Goal: Task Accomplishment & Management: Manage account settings

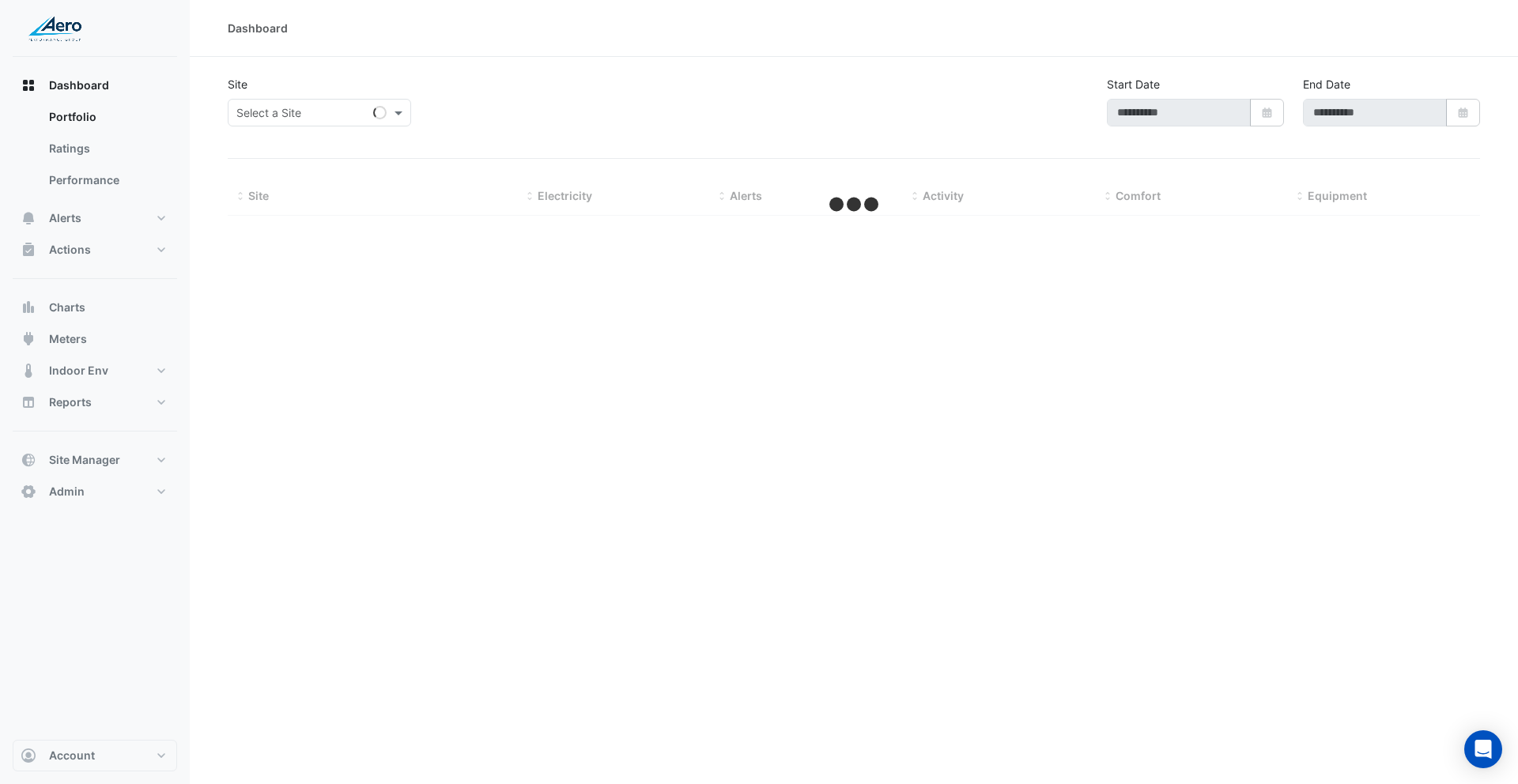
type input "**********"
select select "***"
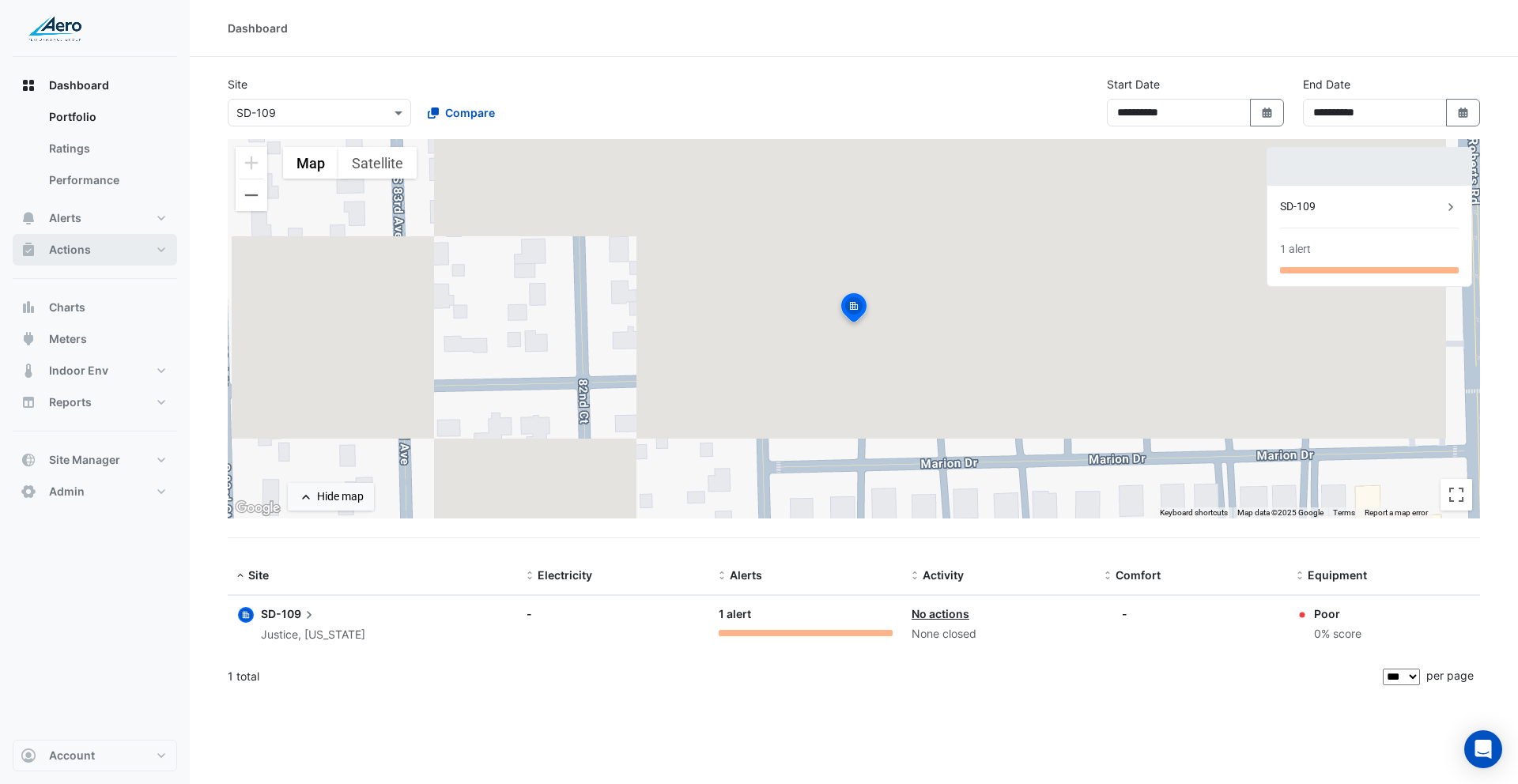
click at [106, 250] on button "Actions" at bounding box center [94, 250] width 164 height 32
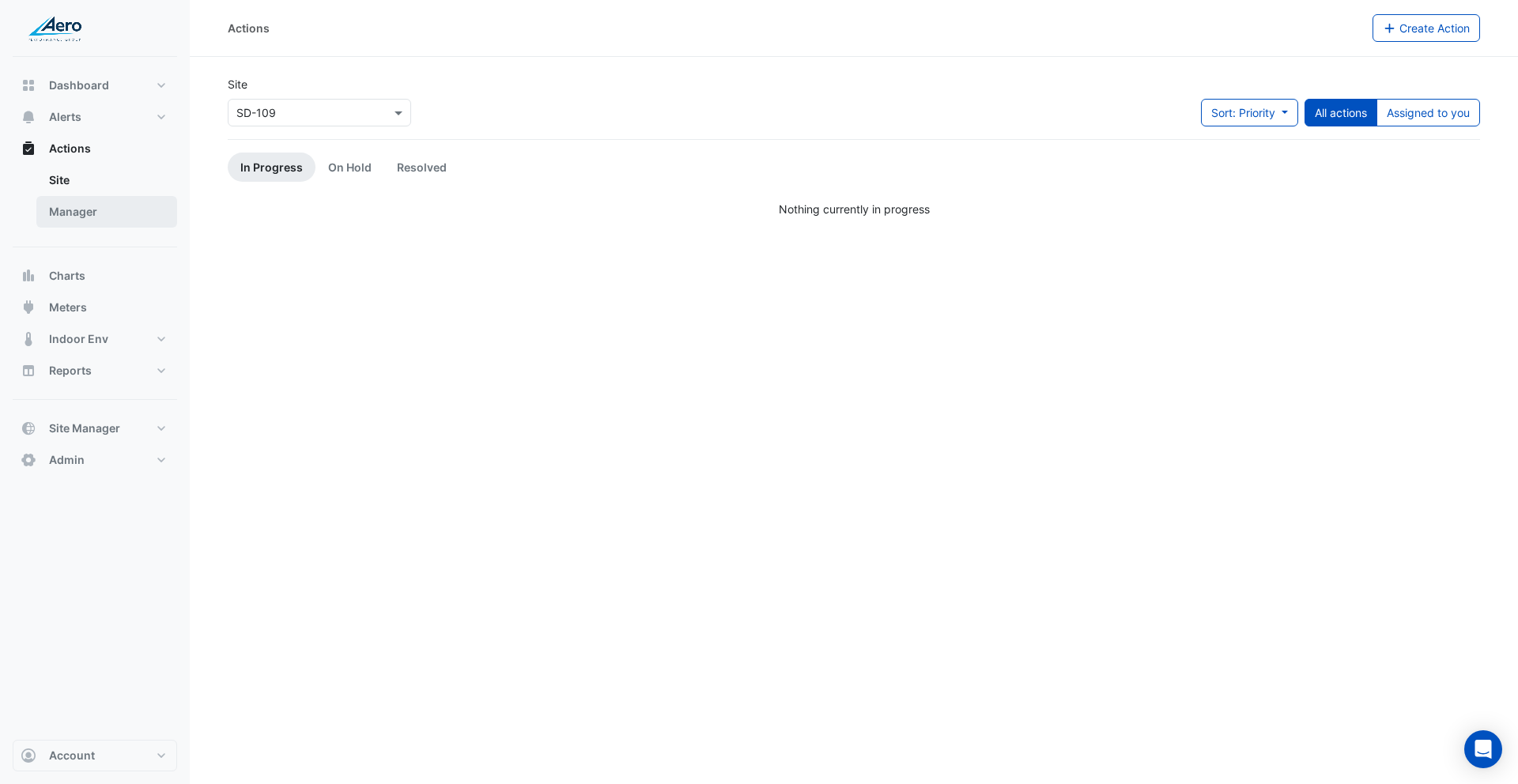
click at [79, 220] on link "Manager" at bounding box center [106, 212] width 140 height 32
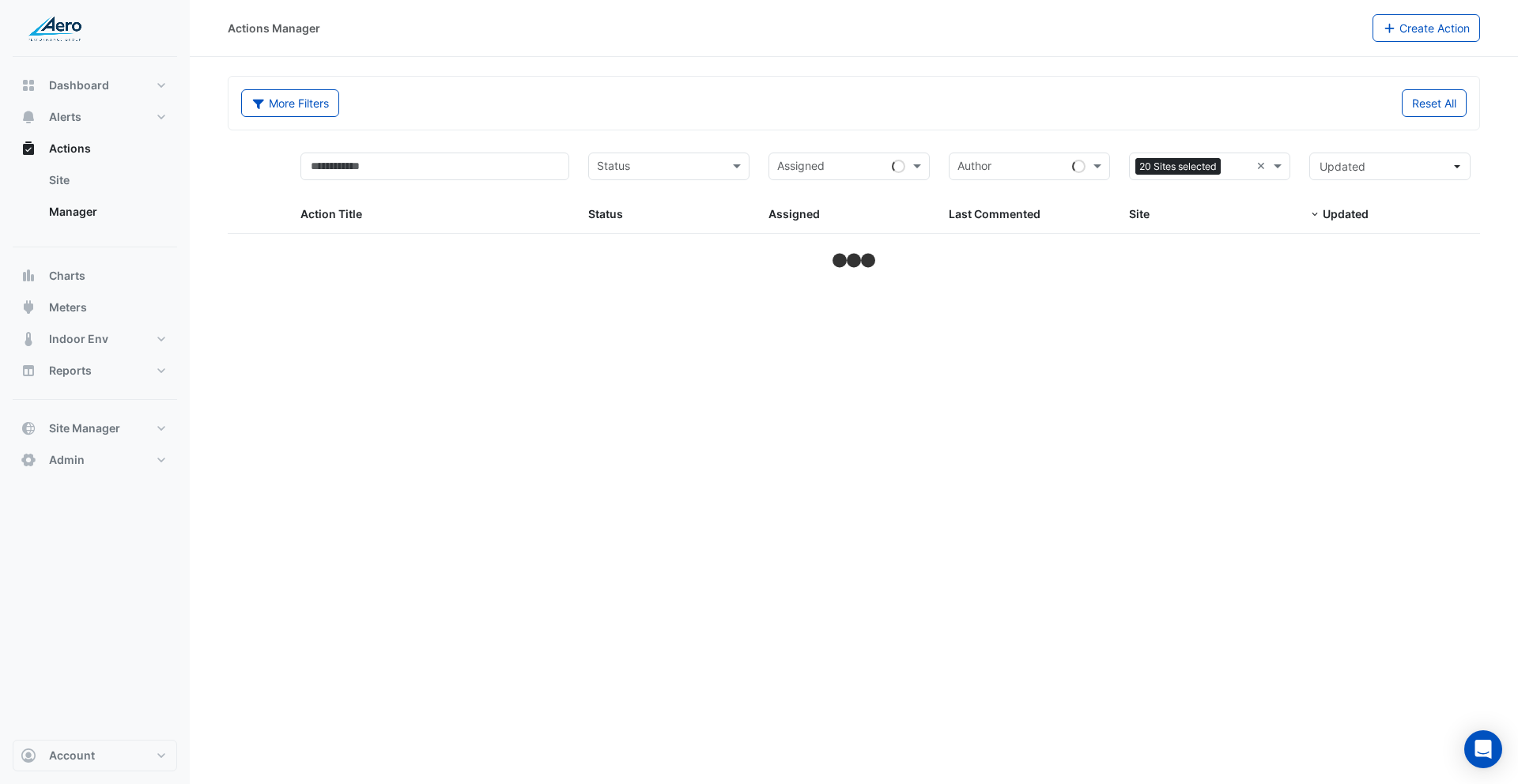
select select "***"
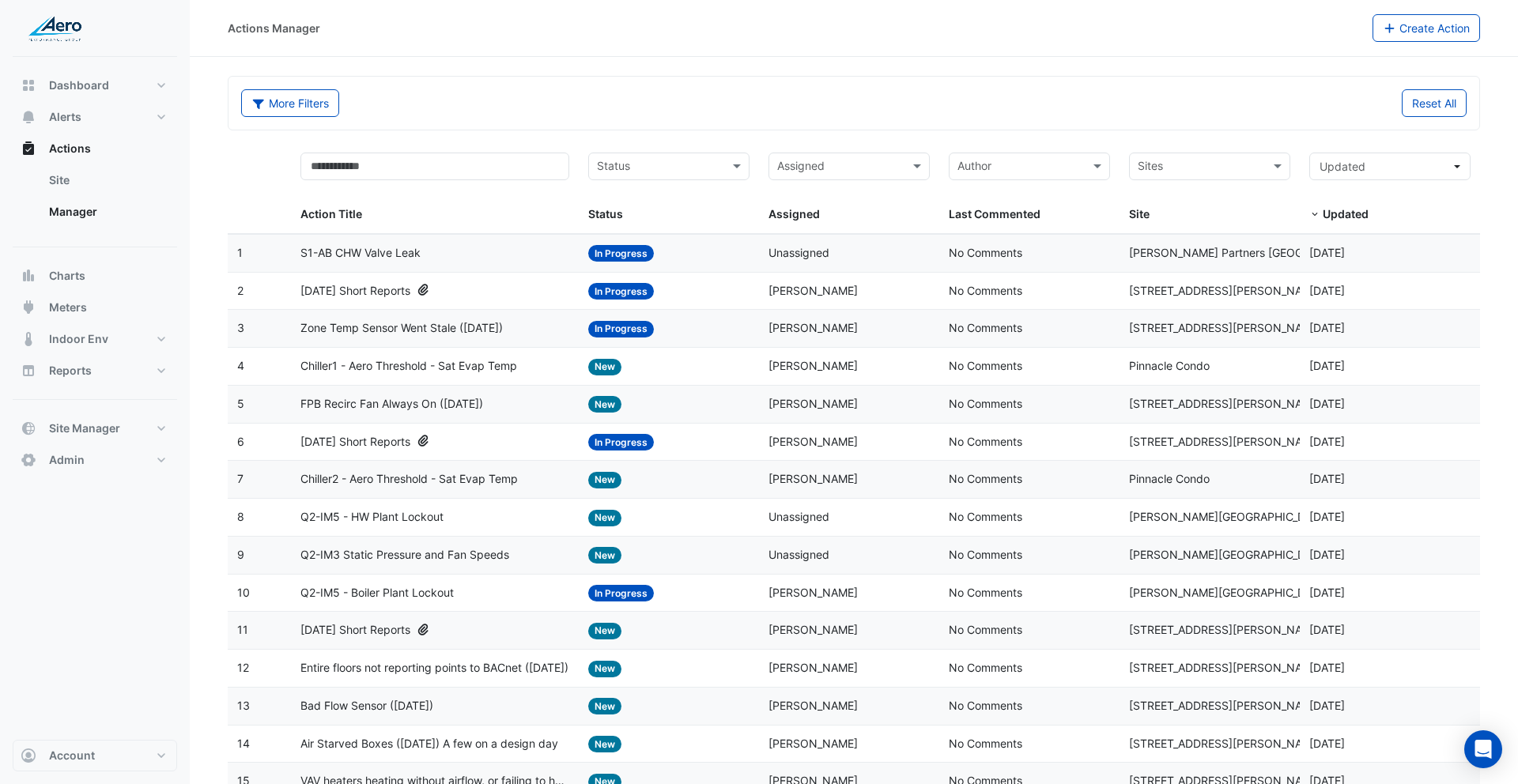
click at [381, 290] on span "[DATE] Short Reports" at bounding box center [355, 291] width 110 height 18
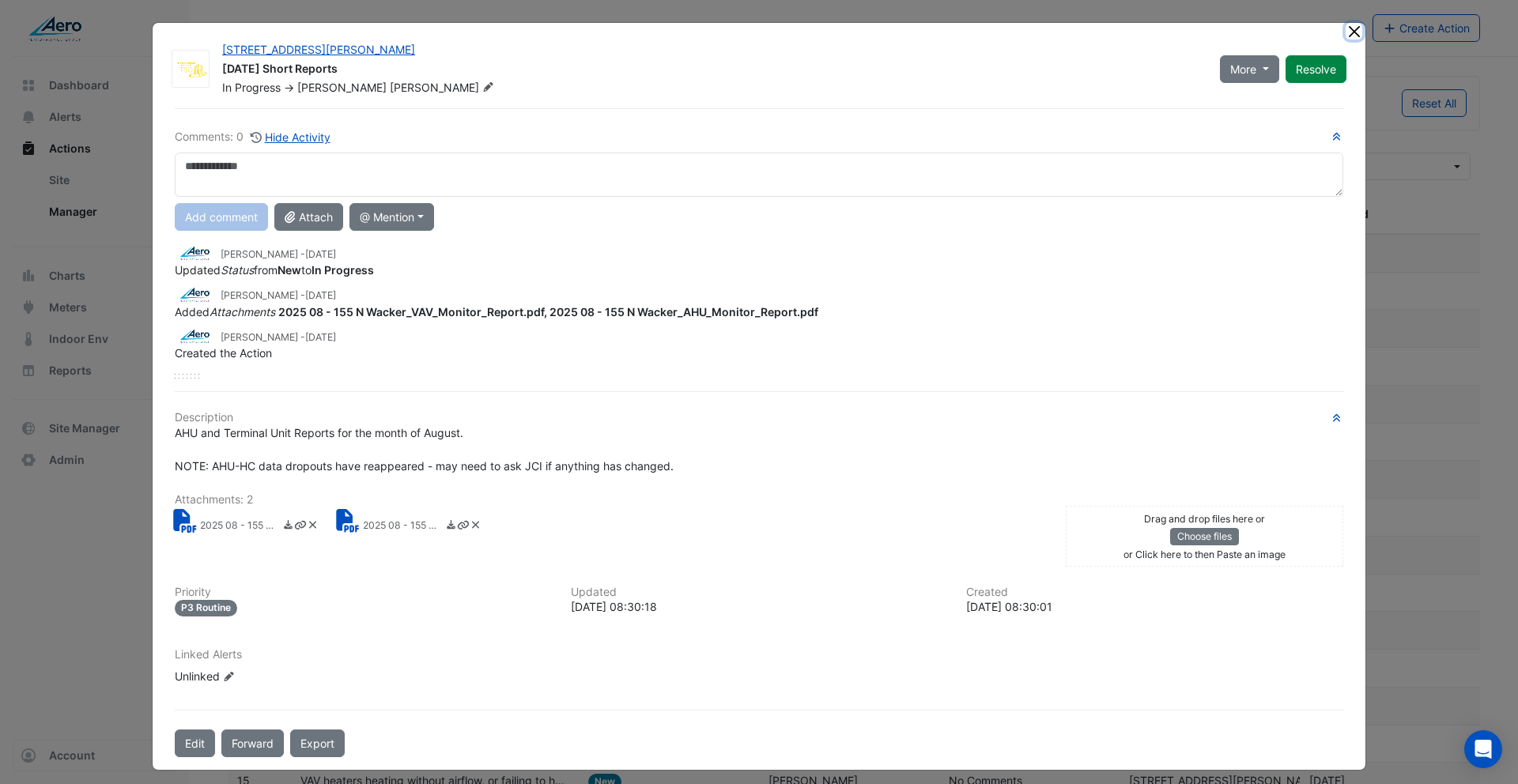
click at [1360, 30] on button "Close" at bounding box center [1354, 31] width 17 height 17
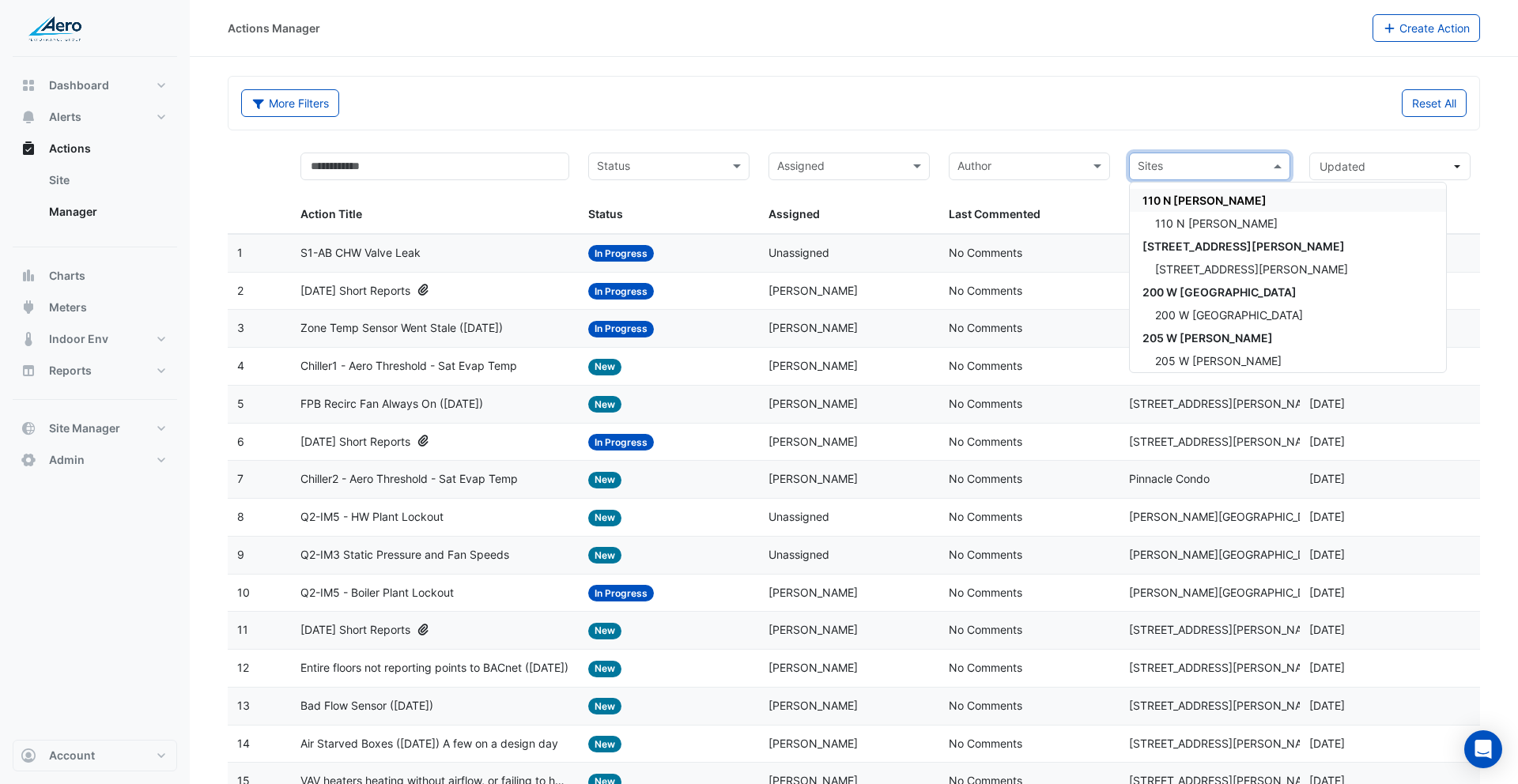
click at [1224, 166] on input "text" at bounding box center [1201, 167] width 126 height 18
type input "***"
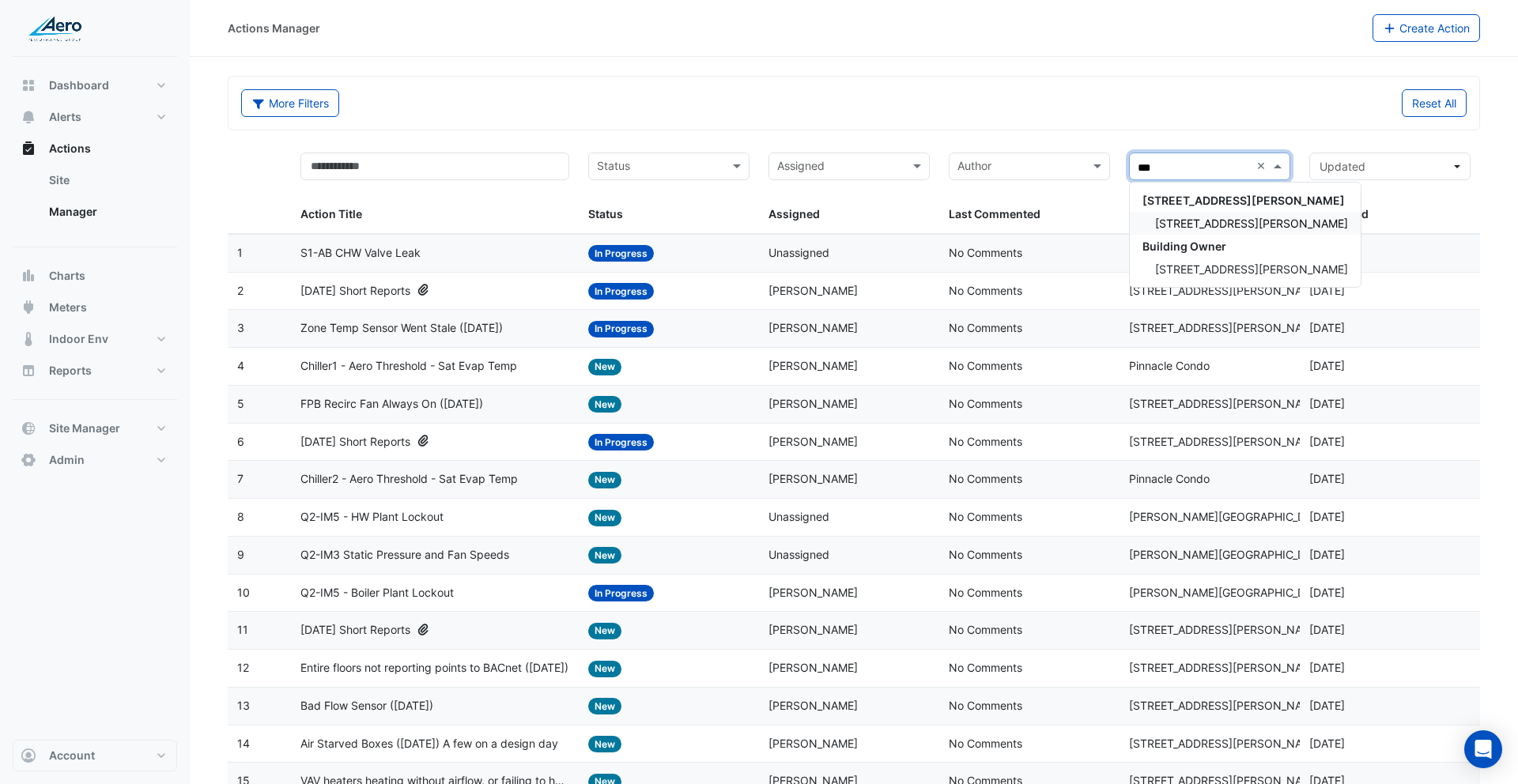
click at [1183, 217] on span "[STREET_ADDRESS][PERSON_NAME]" at bounding box center [1251, 223] width 193 height 13
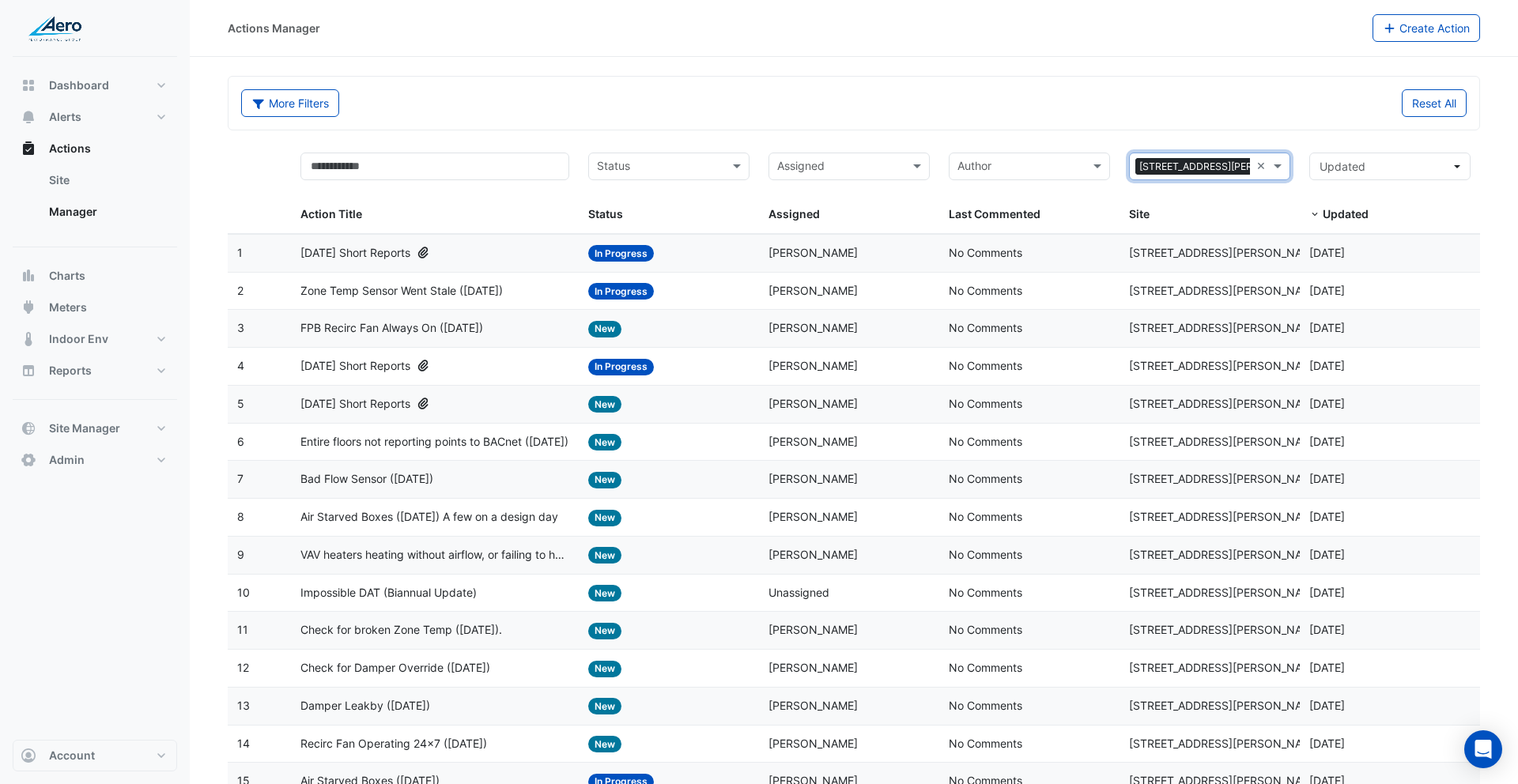
click at [397, 252] on span "[DATE] Short Reports" at bounding box center [355, 253] width 110 height 18
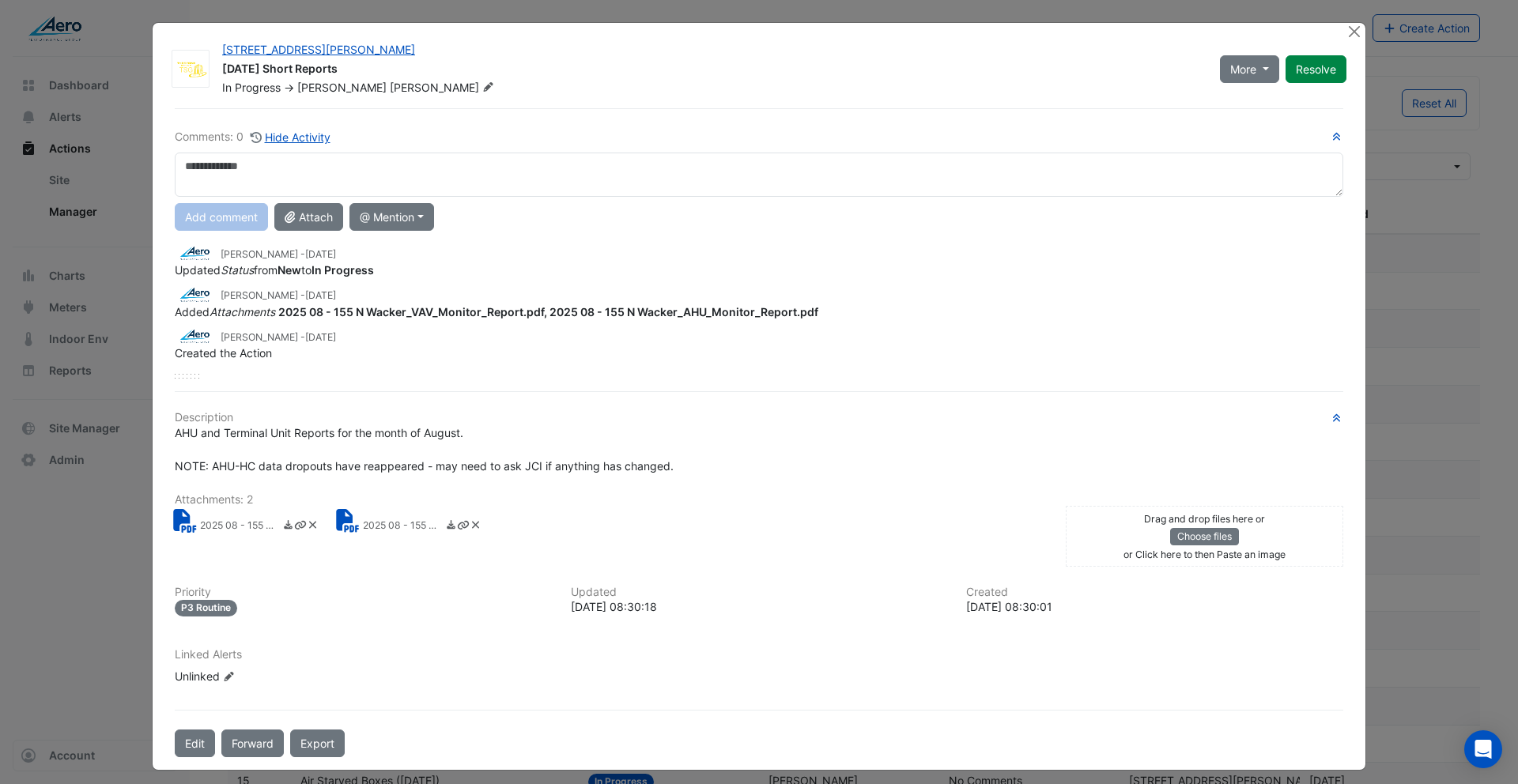
click at [236, 522] on small "2025 08 - 155 N Wacker_AHU_Monitor_Report.pdf" at bounding box center [240, 526] width 79 height 17
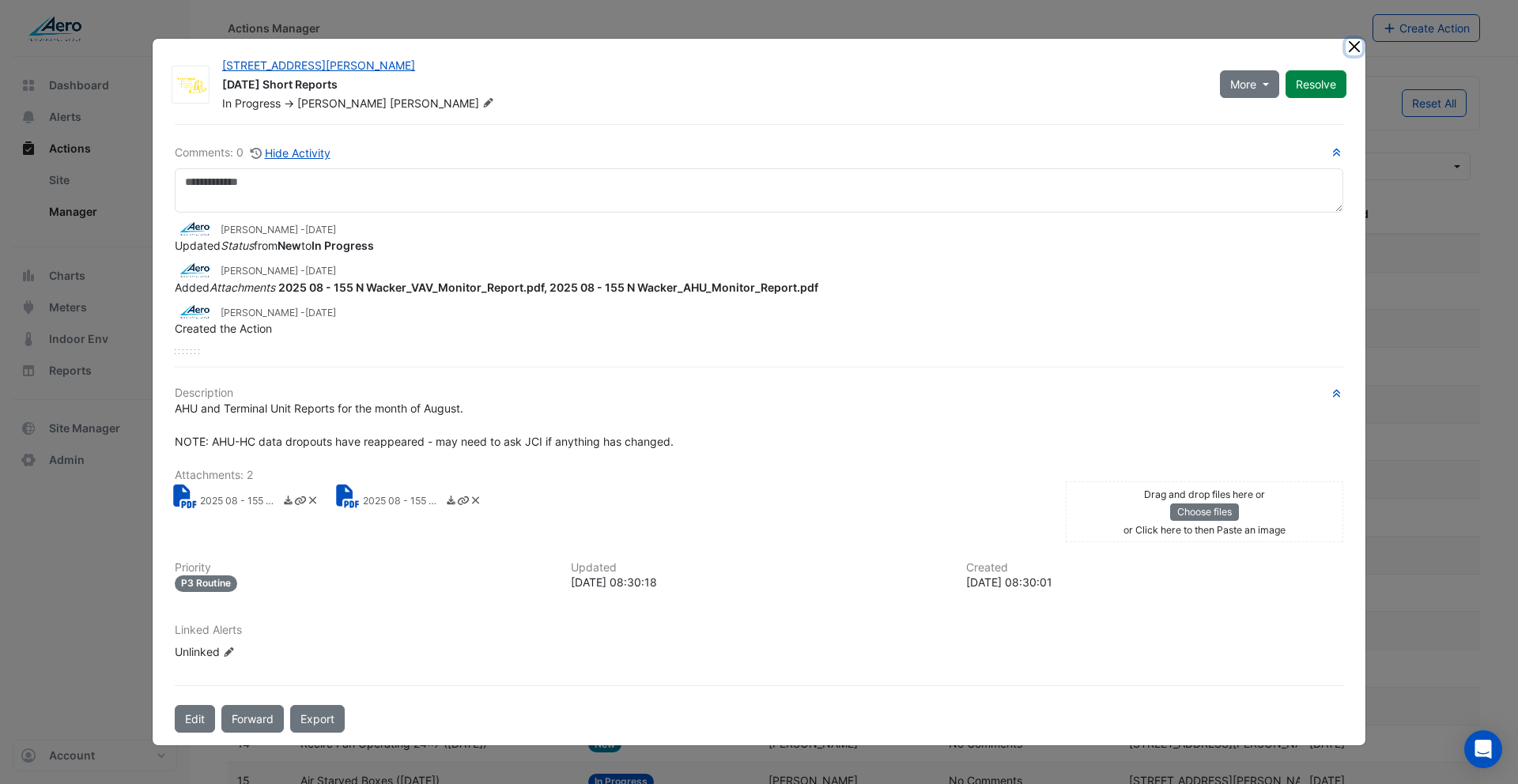
click at [1358, 44] on button "Close" at bounding box center [1354, 47] width 17 height 17
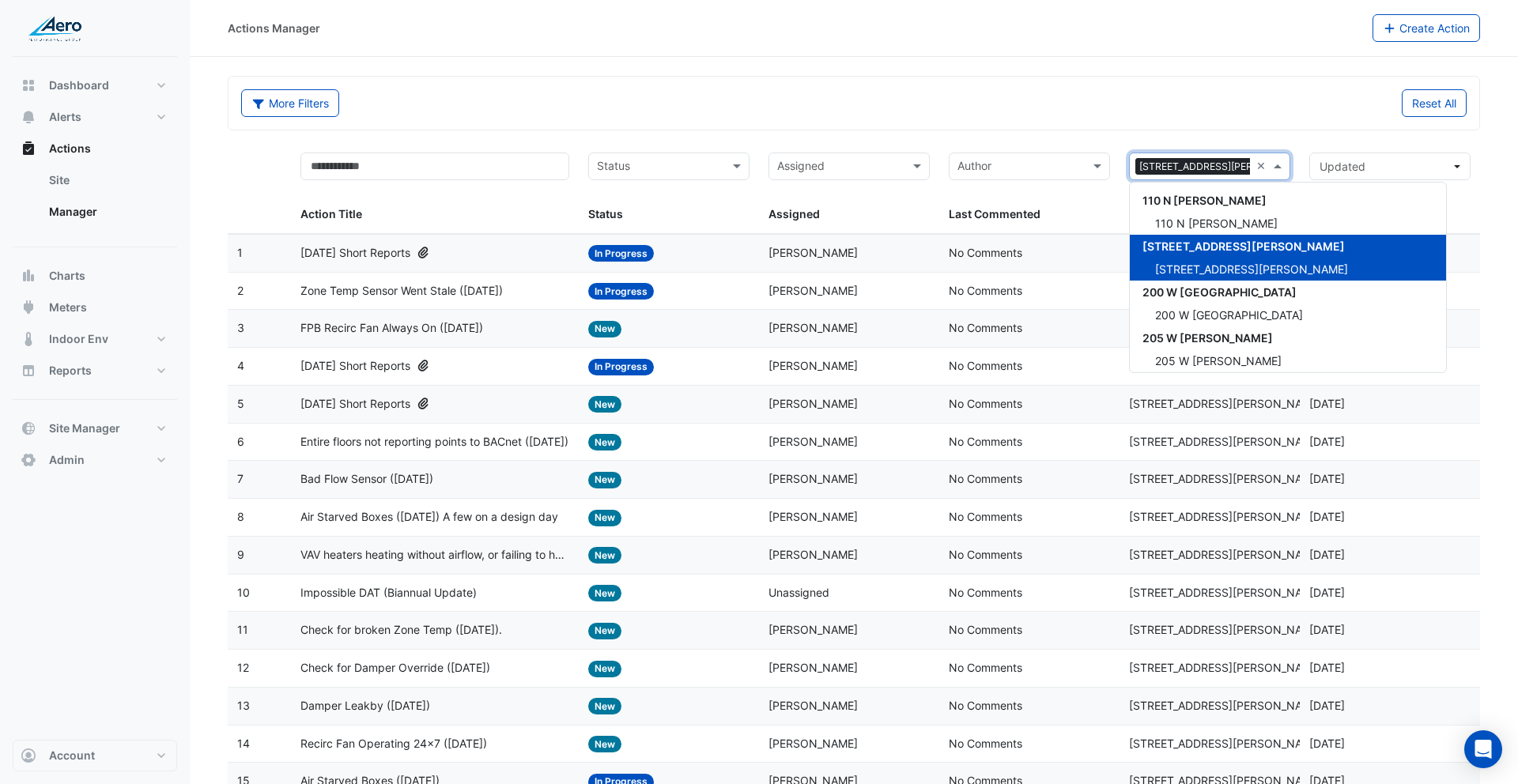
click at [1251, 171] on div "× 155 N [PERSON_NAME] ×" at bounding box center [1209, 166] width 161 height 28
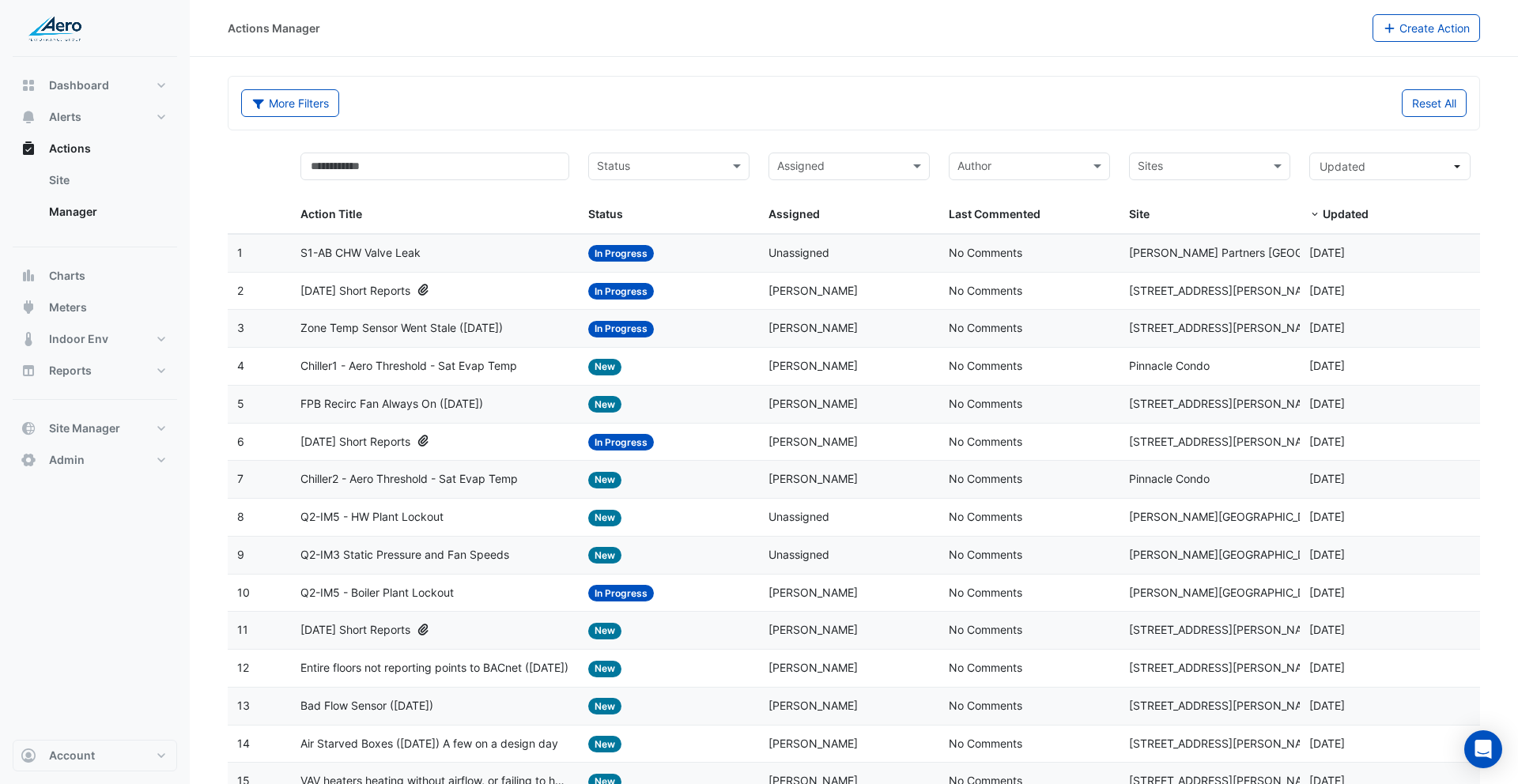
click at [410, 362] on span "Chiller1 - Aero Threshold - Sat Evap Temp" at bounding box center [408, 366] width 217 height 18
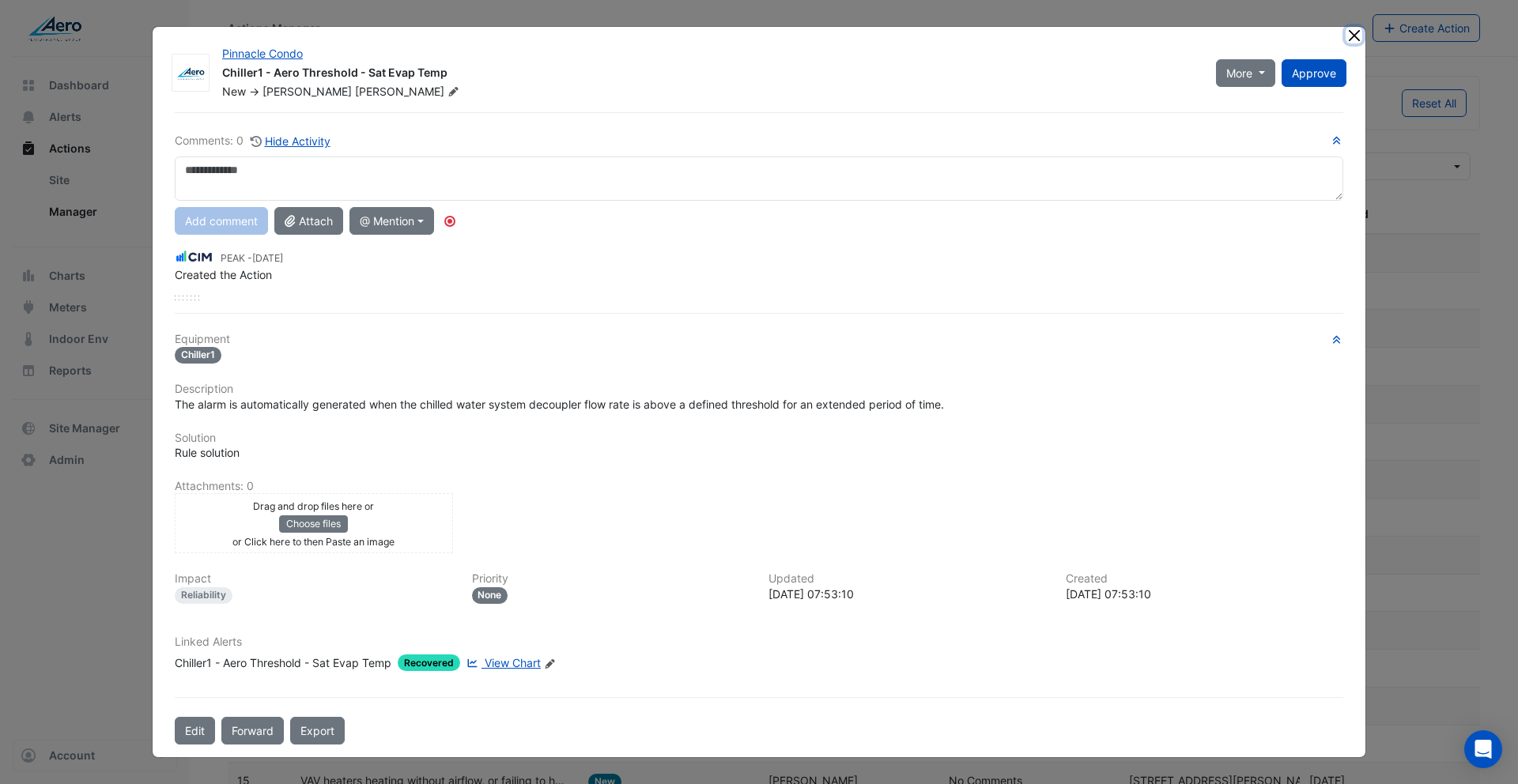
click at [1352, 35] on button "Close" at bounding box center [1354, 35] width 17 height 17
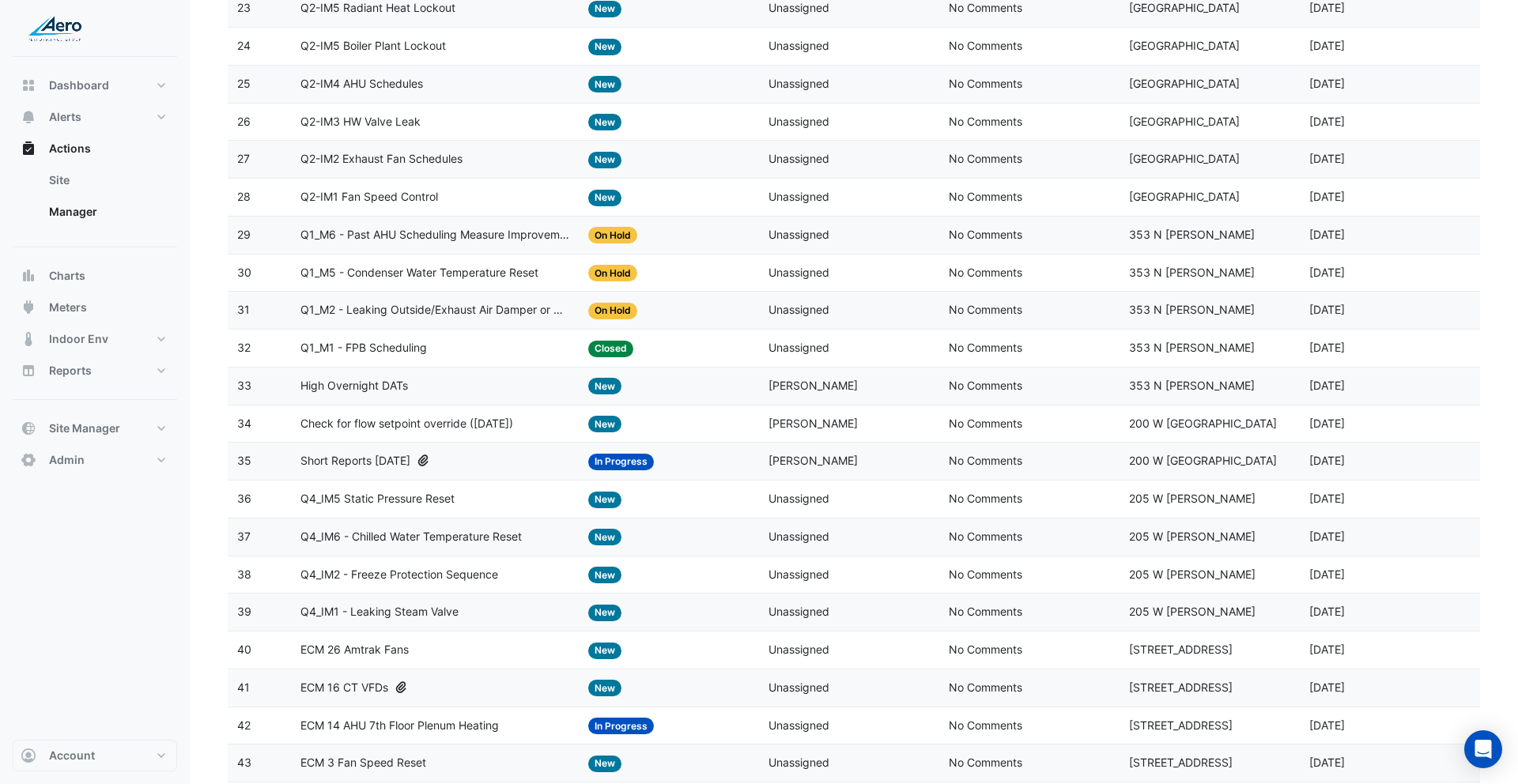
scroll to position [1263, 0]
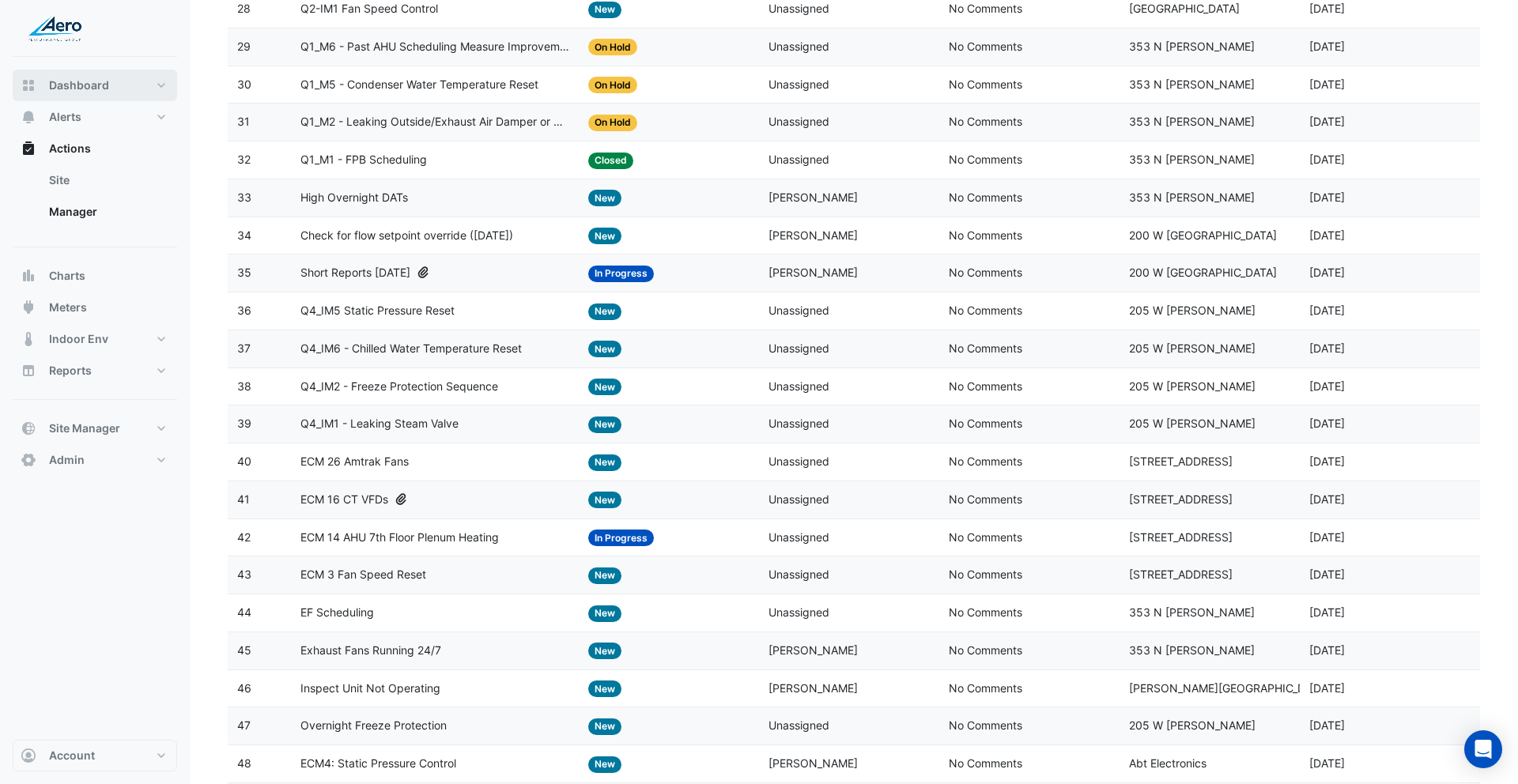
drag, startPoint x: 74, startPoint y: 84, endPoint x: 192, endPoint y: 110, distance: 120.8
click at [74, 84] on span "Dashboard" at bounding box center [79, 86] width 60 height 16
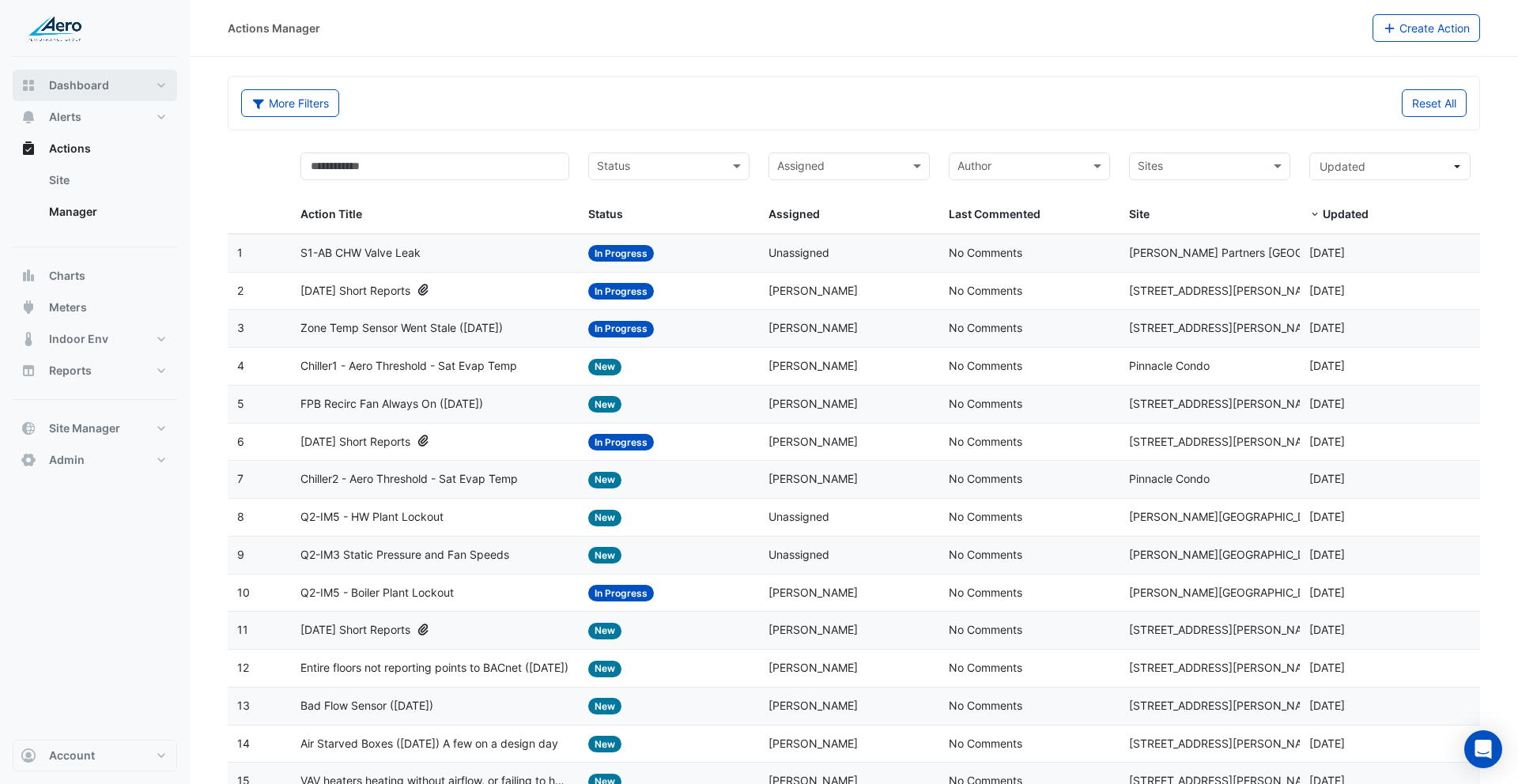
select select "***"
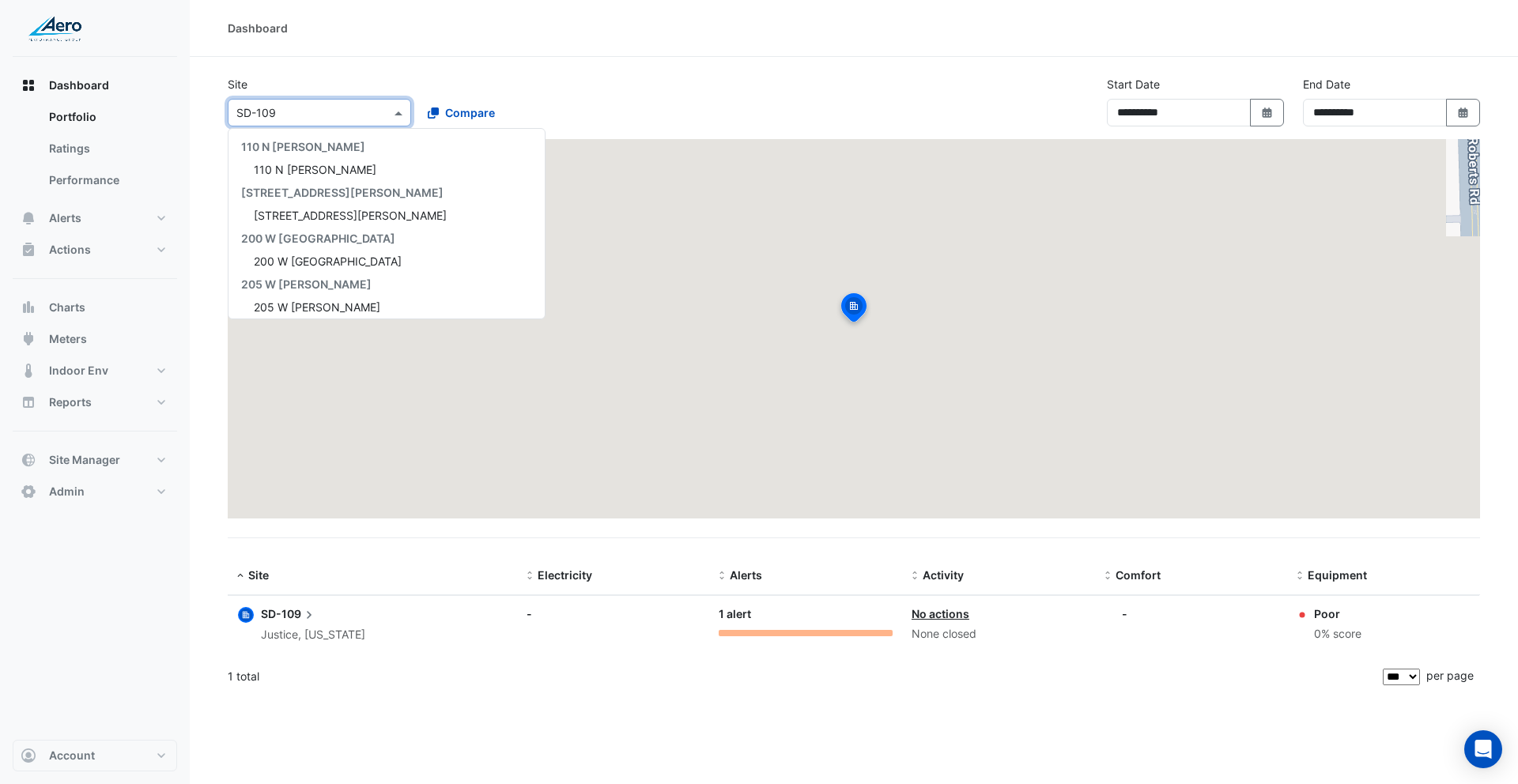
click at [317, 111] on input "text" at bounding box center [303, 113] width 134 height 17
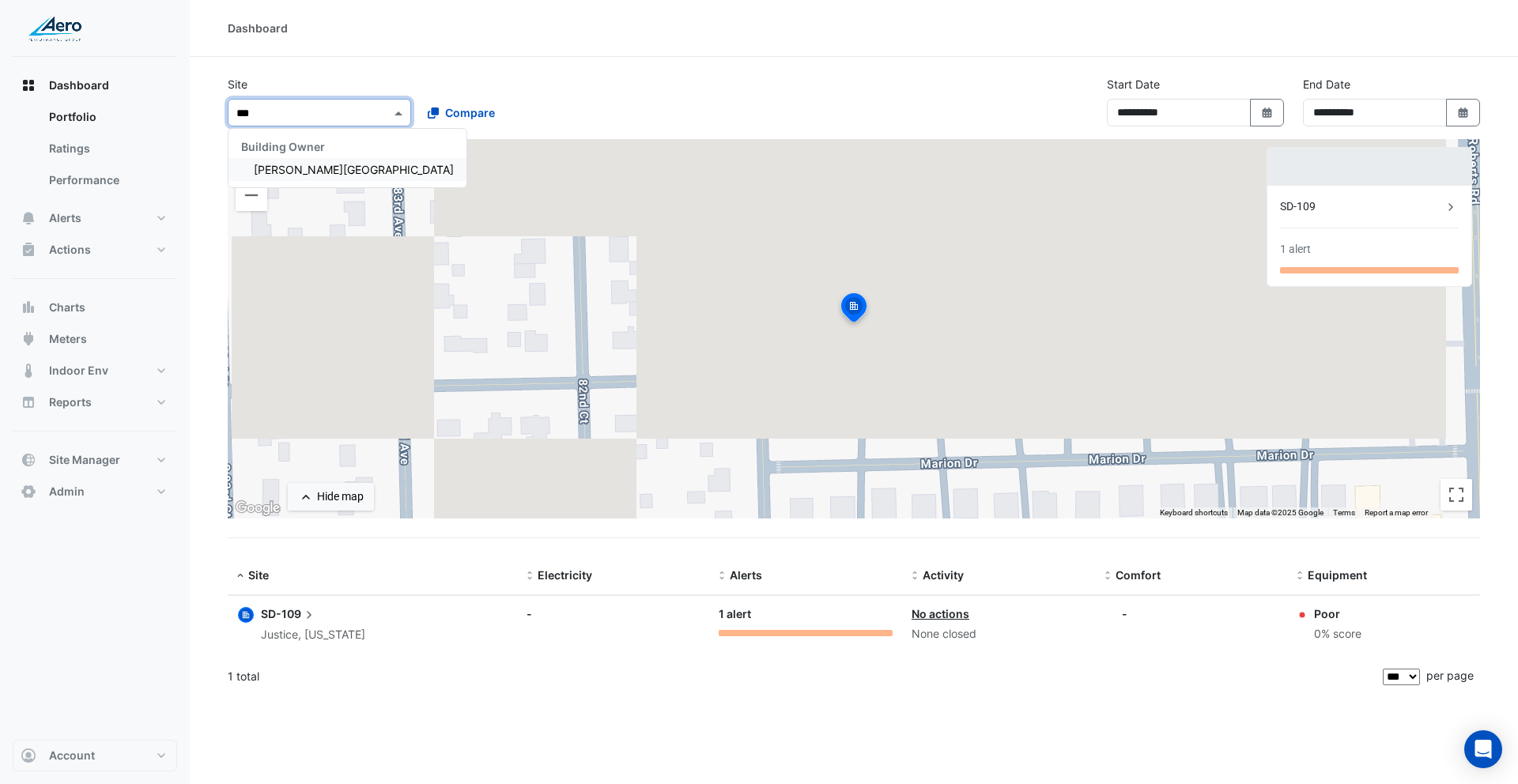
type input "****"
click at [345, 169] on span "[PERSON_NAME][GEOGRAPHIC_DATA]" at bounding box center [354, 169] width 200 height 13
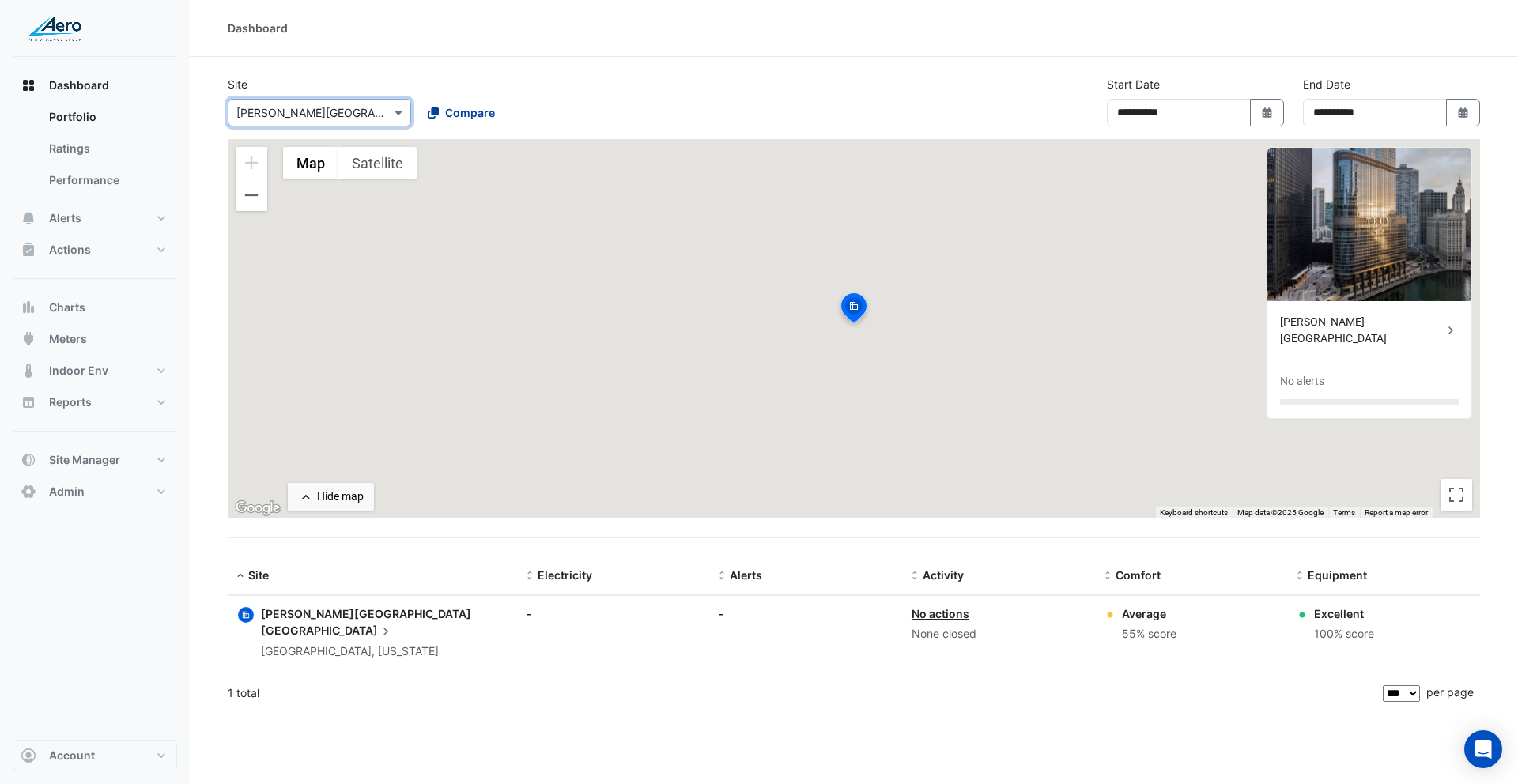
click at [456, 114] on span "Compare" at bounding box center [470, 113] width 50 height 17
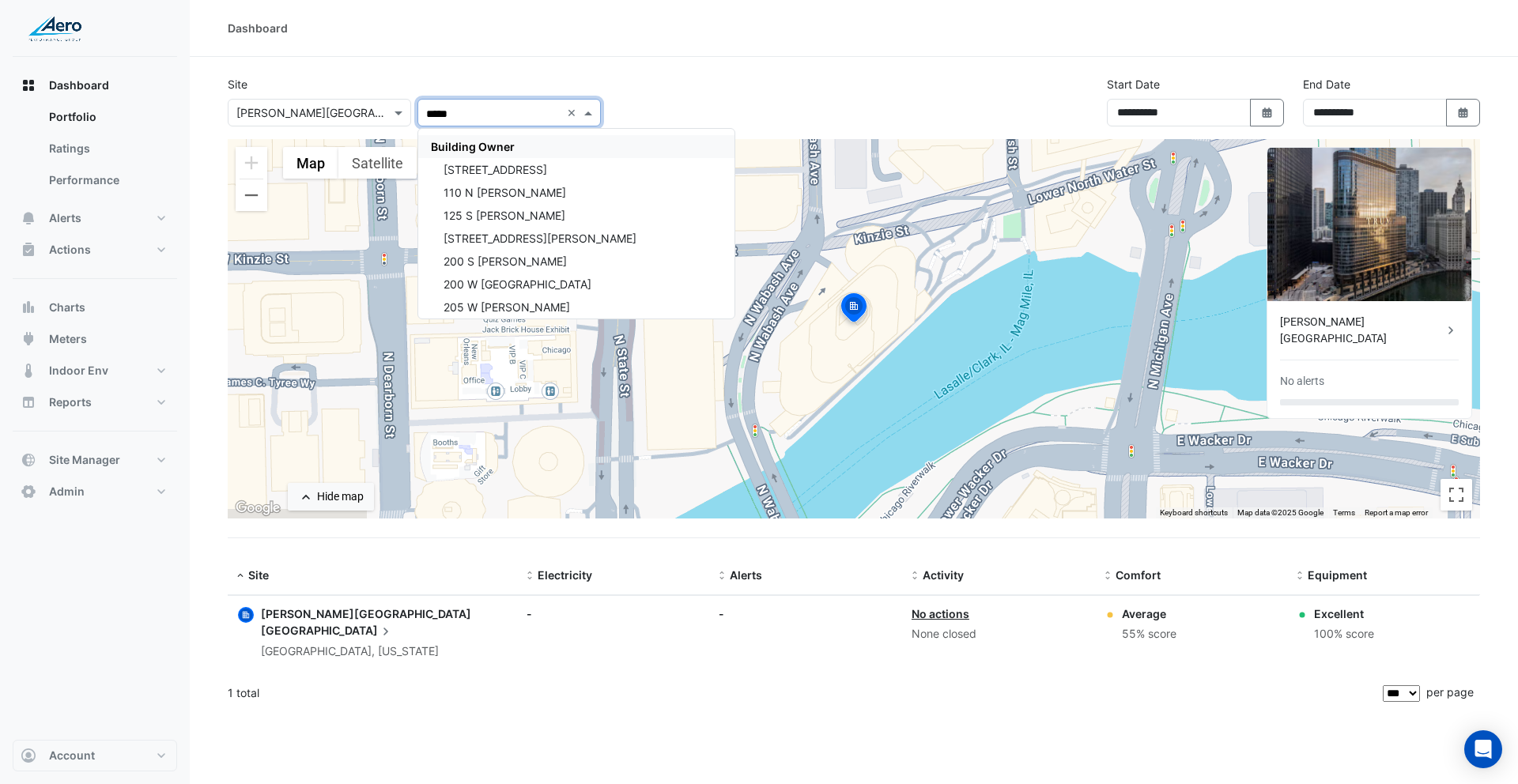
click at [503, 145] on span "Building Owner" at bounding box center [473, 146] width 84 height 13
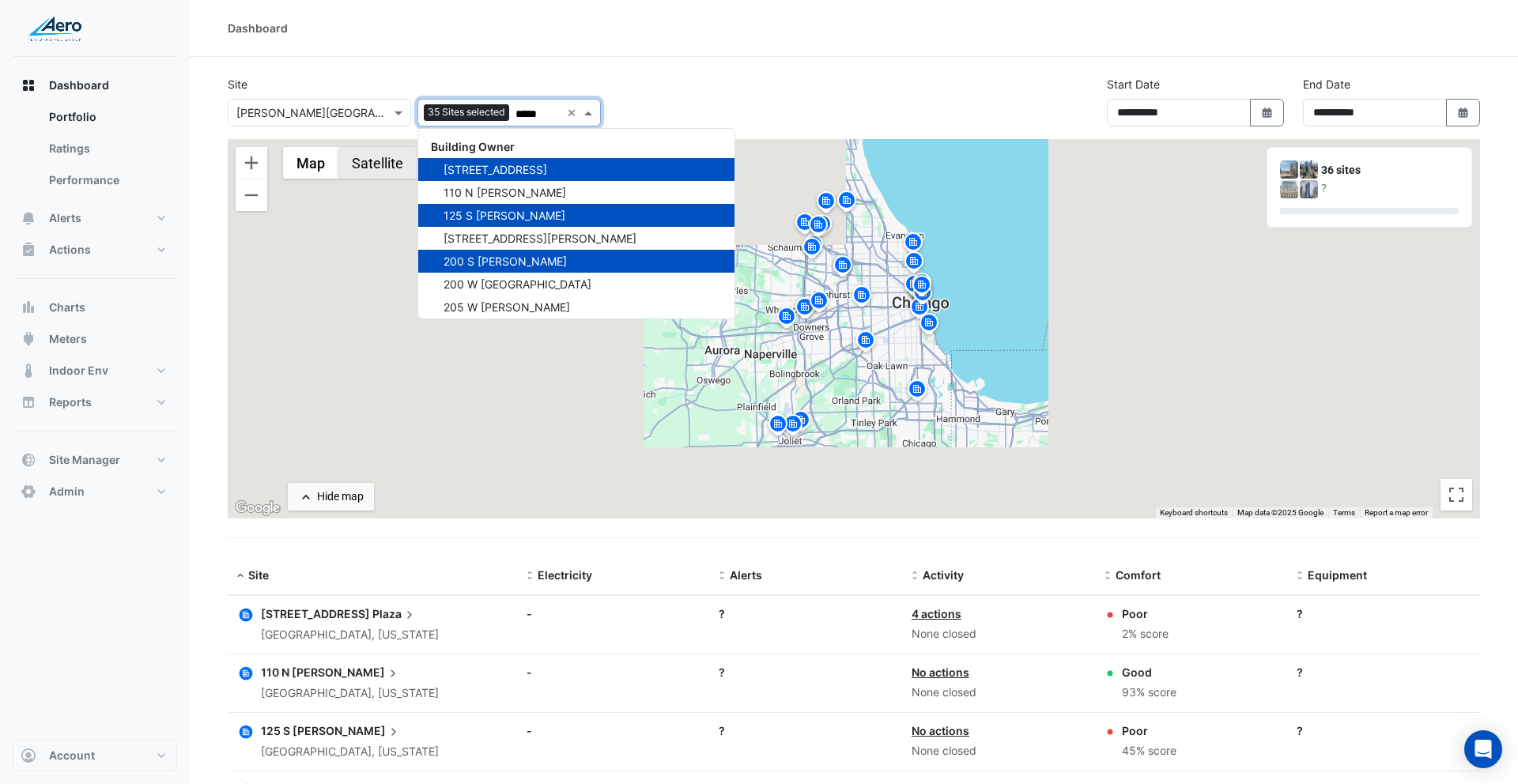
type input "*****"
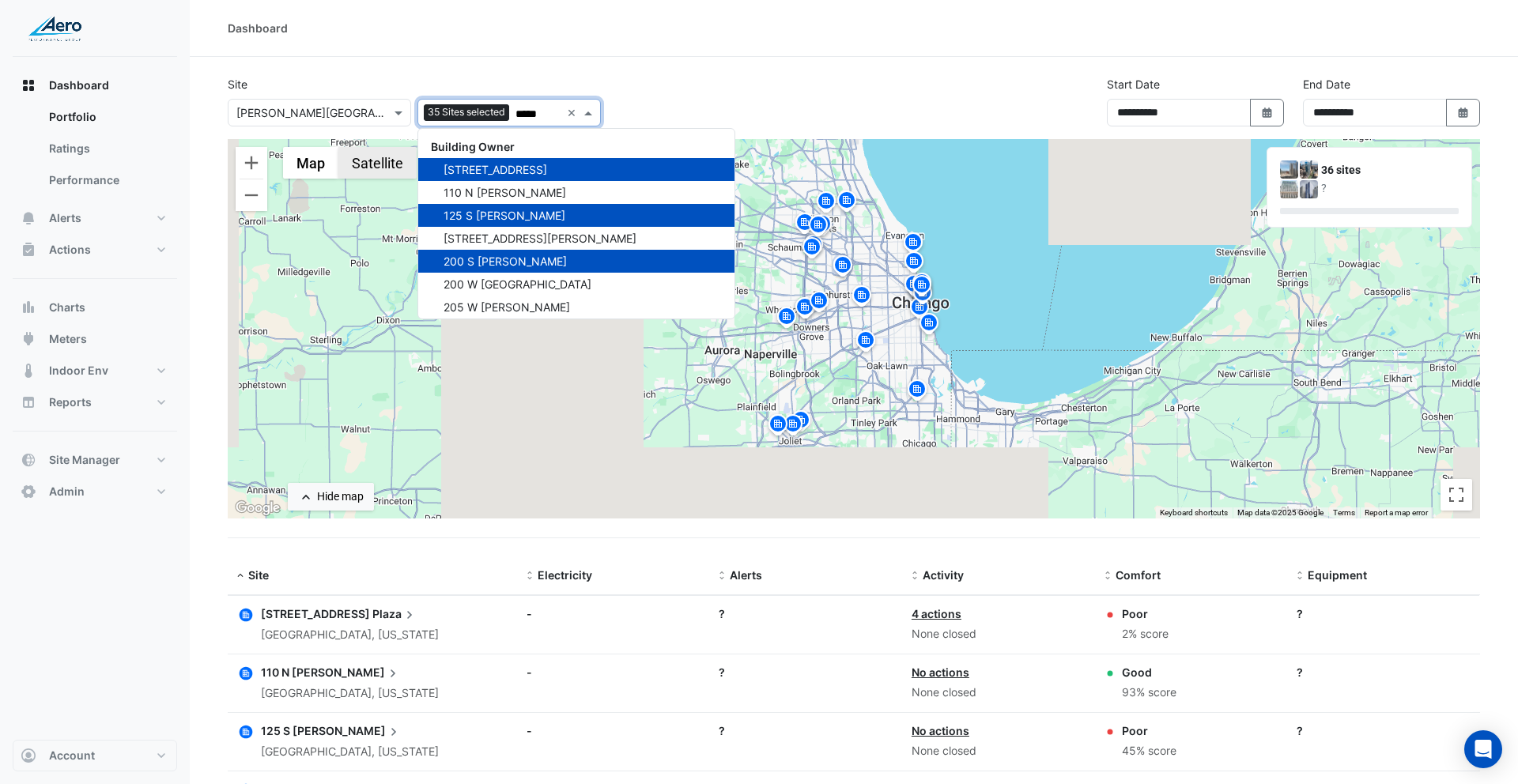
click at [374, 171] on button "Satellite" at bounding box center [378, 163] width 79 height 32
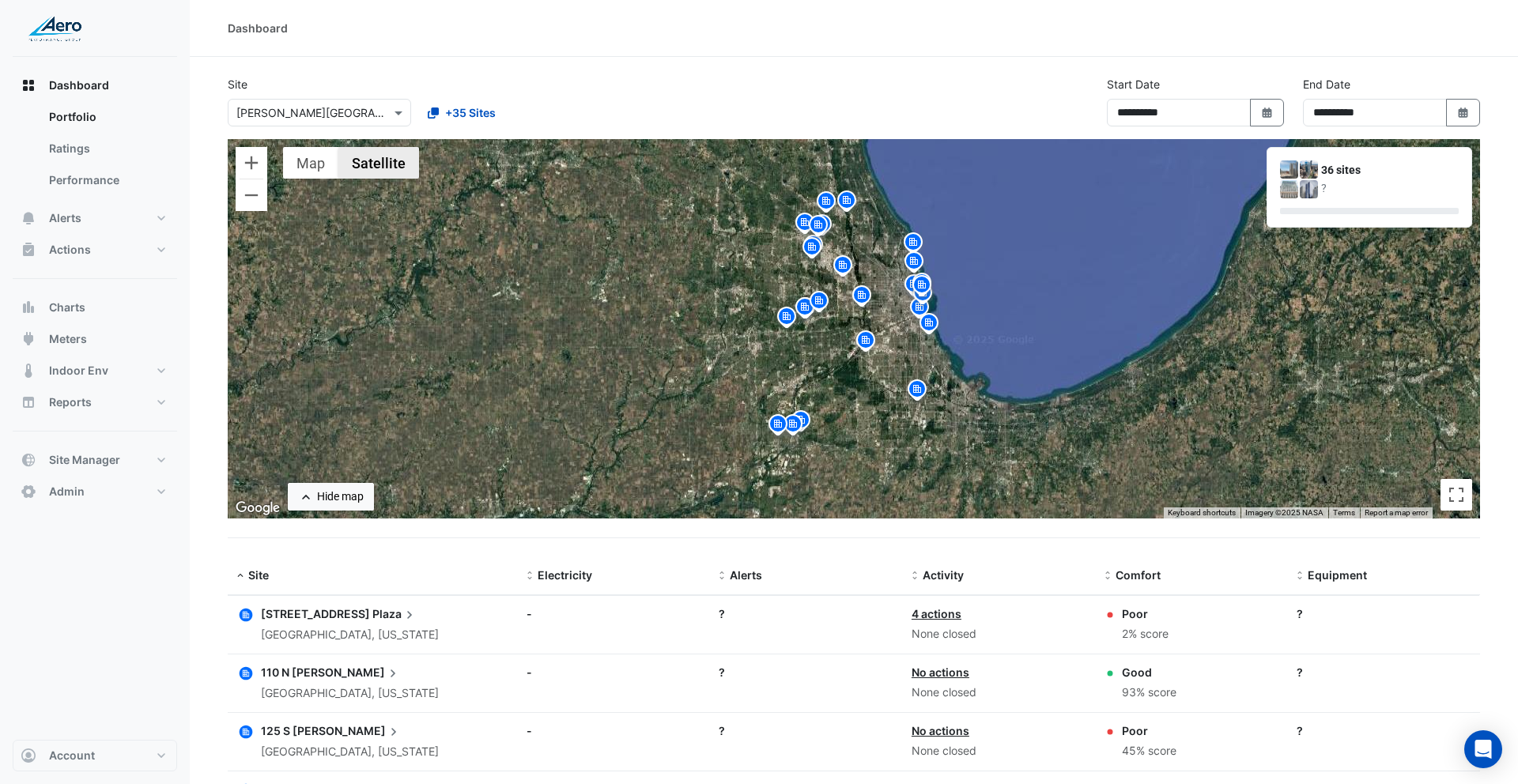
click at [363, 168] on button "Satellite" at bounding box center [379, 163] width 81 height 32
click at [726, 576] on span at bounding box center [722, 576] width 11 height 13
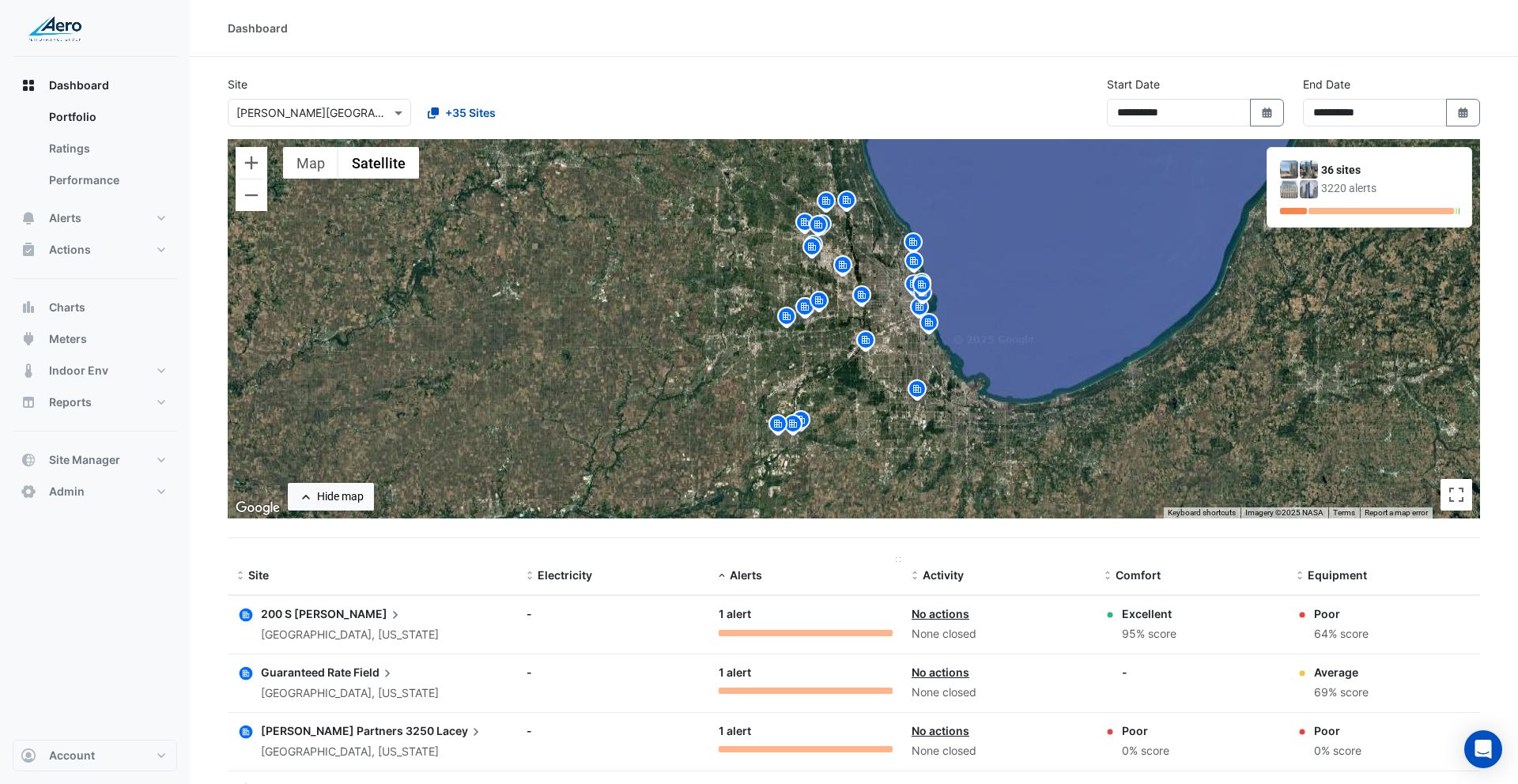
click at [726, 576] on div "Alerts" at bounding box center [805, 576] width 174 height 18
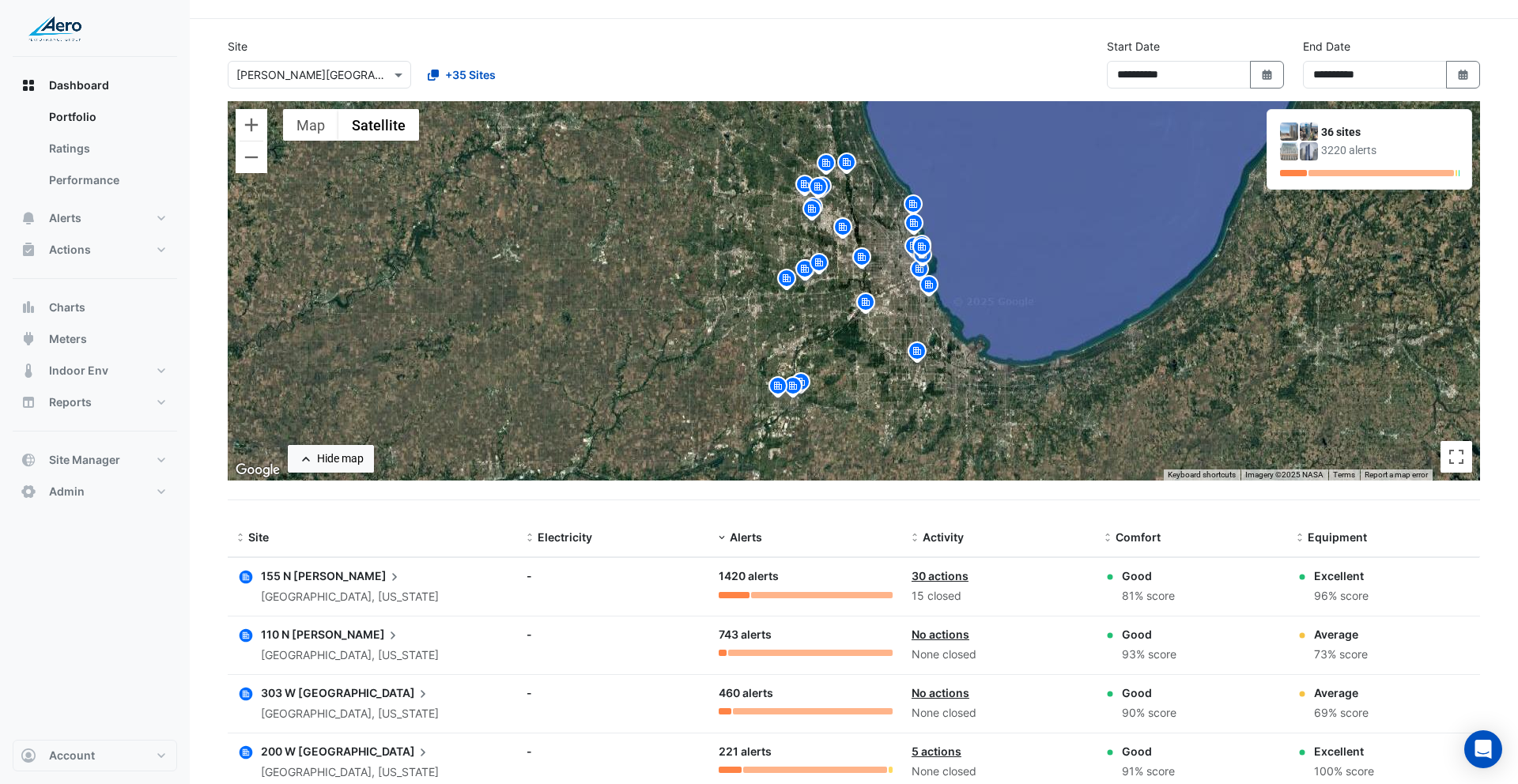
click at [249, 577] on icon "button" at bounding box center [246, 577] width 13 height 13
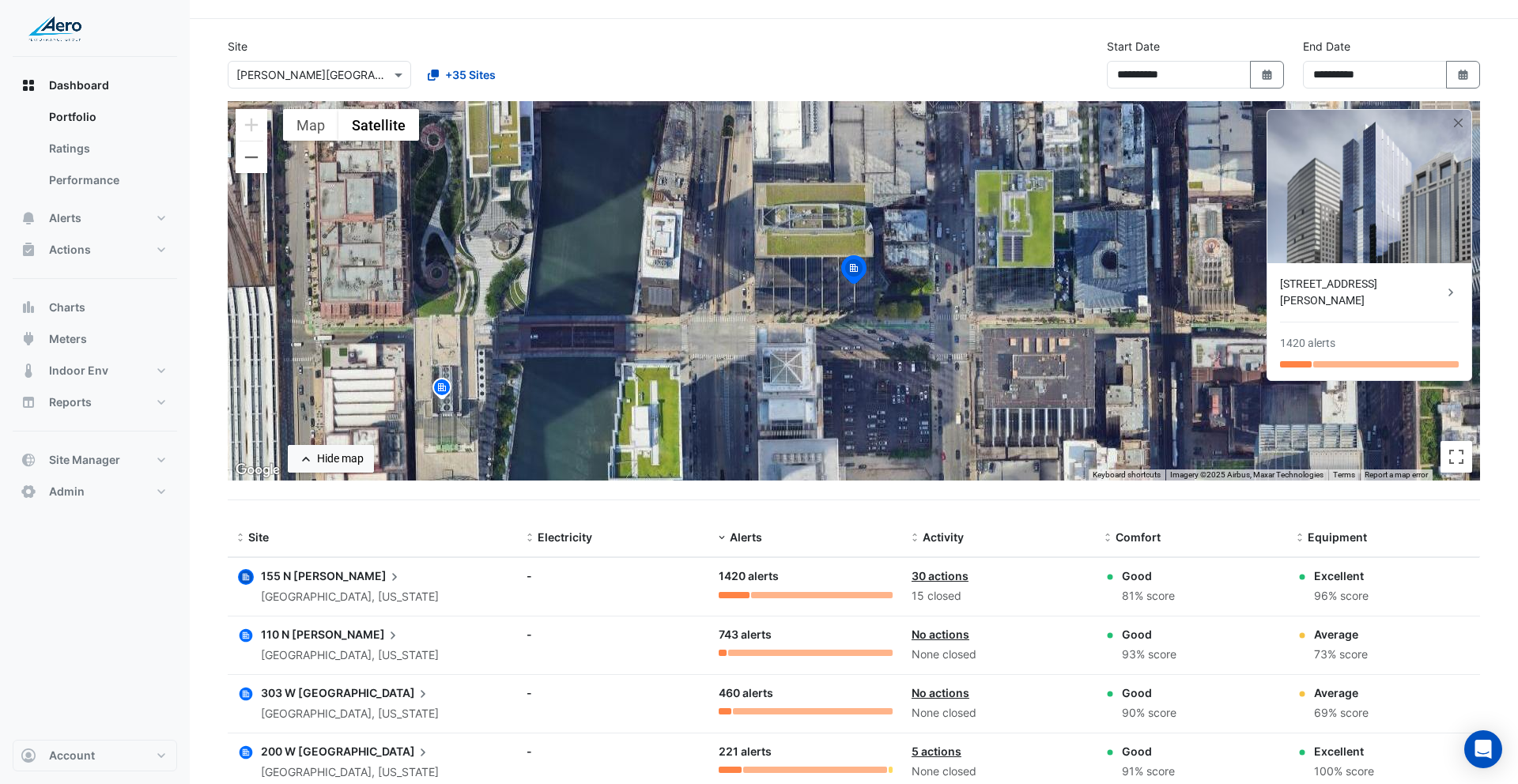
click at [247, 635] on icon "button" at bounding box center [246, 636] width 13 height 13
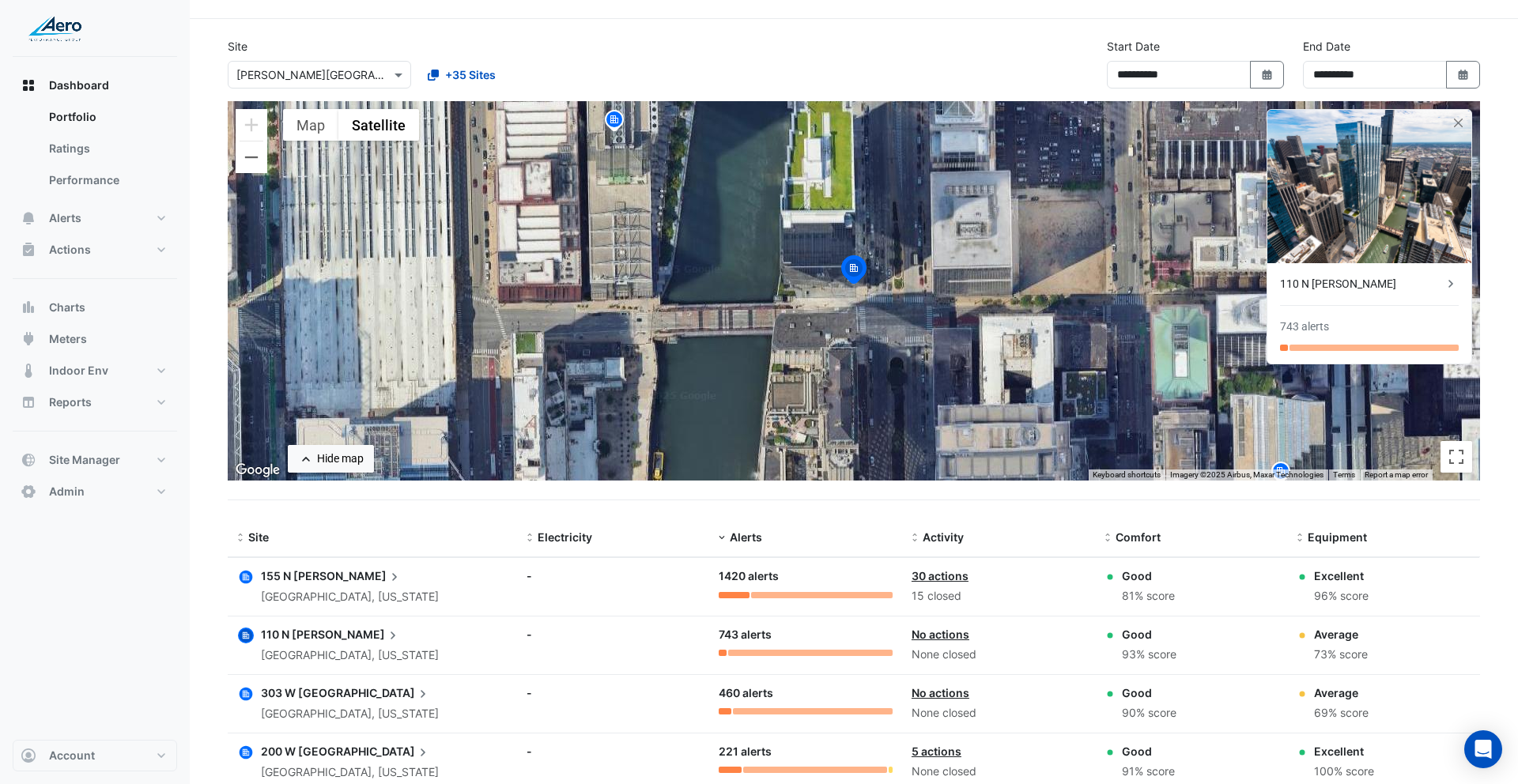
click at [245, 695] on icon "button" at bounding box center [246, 694] width 6 height 6
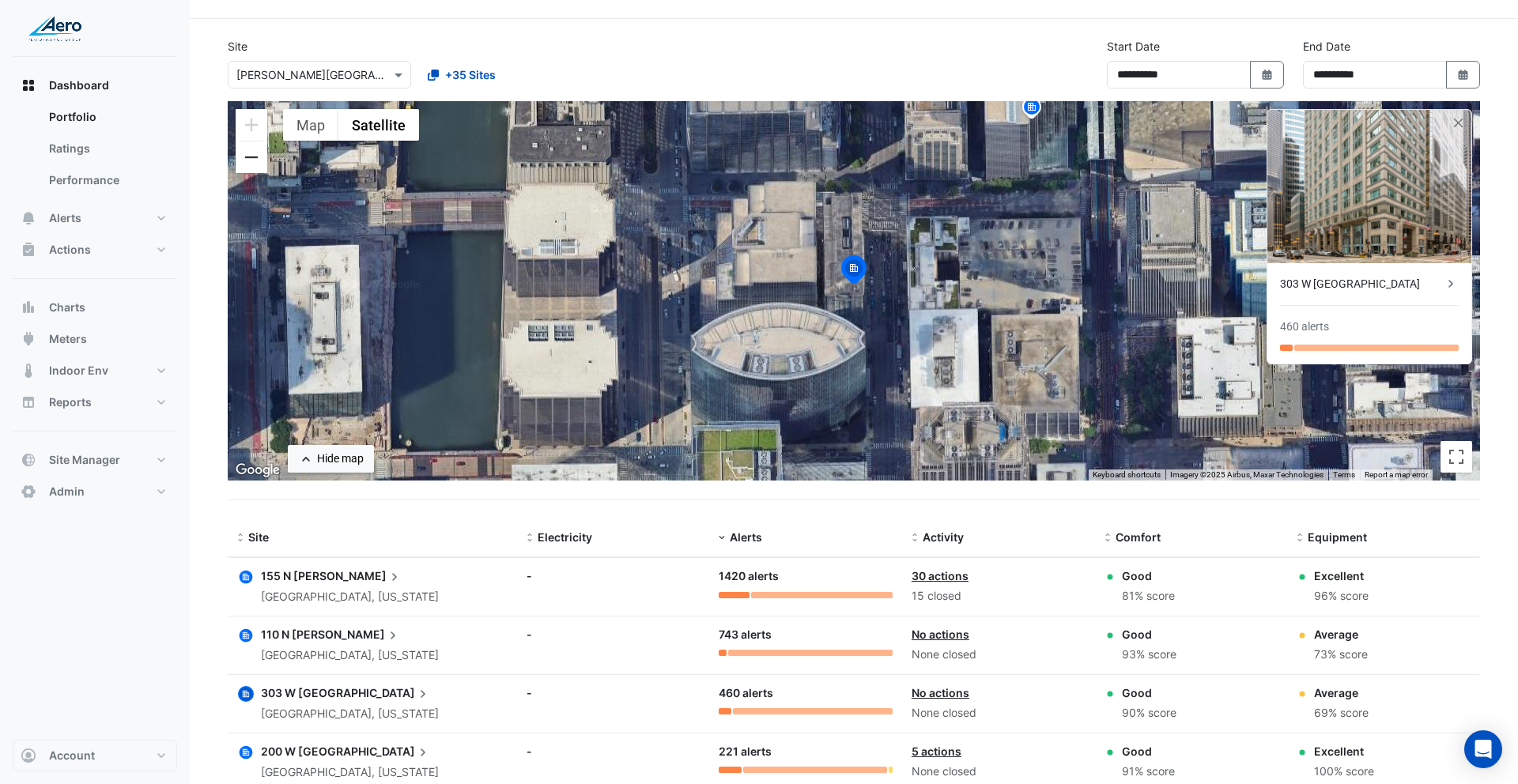
click at [256, 159] on button "Zoom out" at bounding box center [251, 157] width 32 height 32
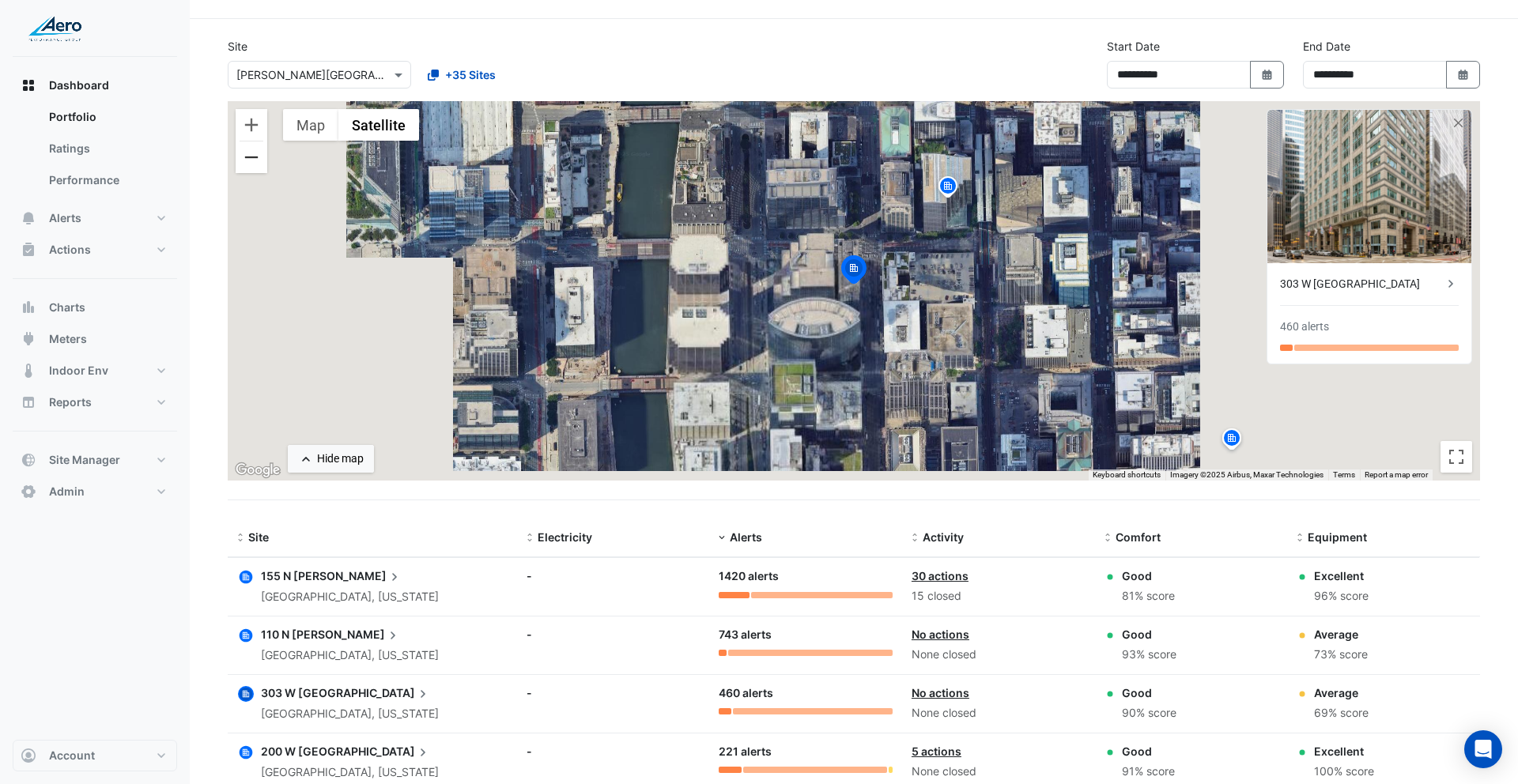
click at [256, 159] on button "Zoom out" at bounding box center [251, 157] width 32 height 32
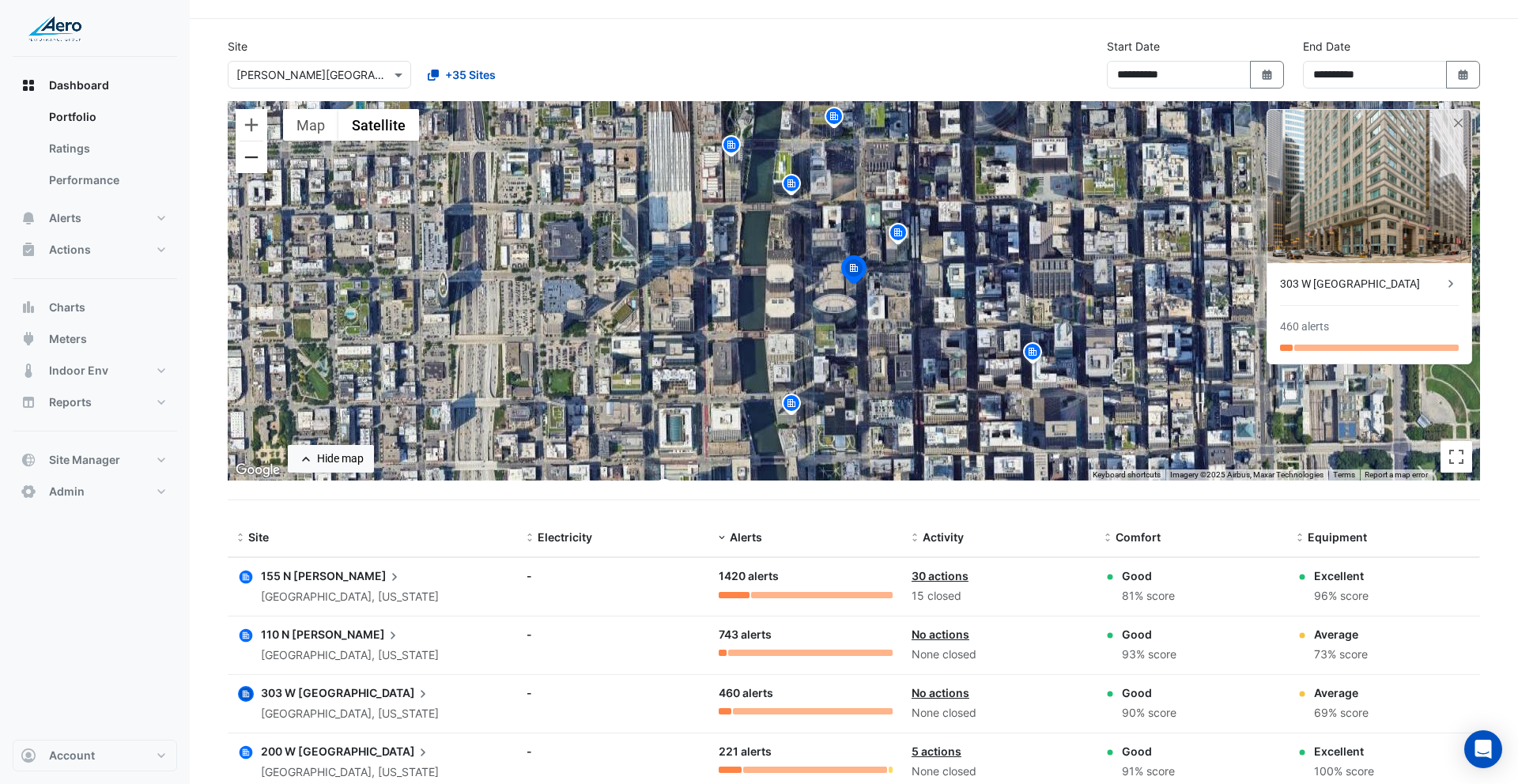
click at [256, 159] on button "Zoom out" at bounding box center [251, 157] width 32 height 32
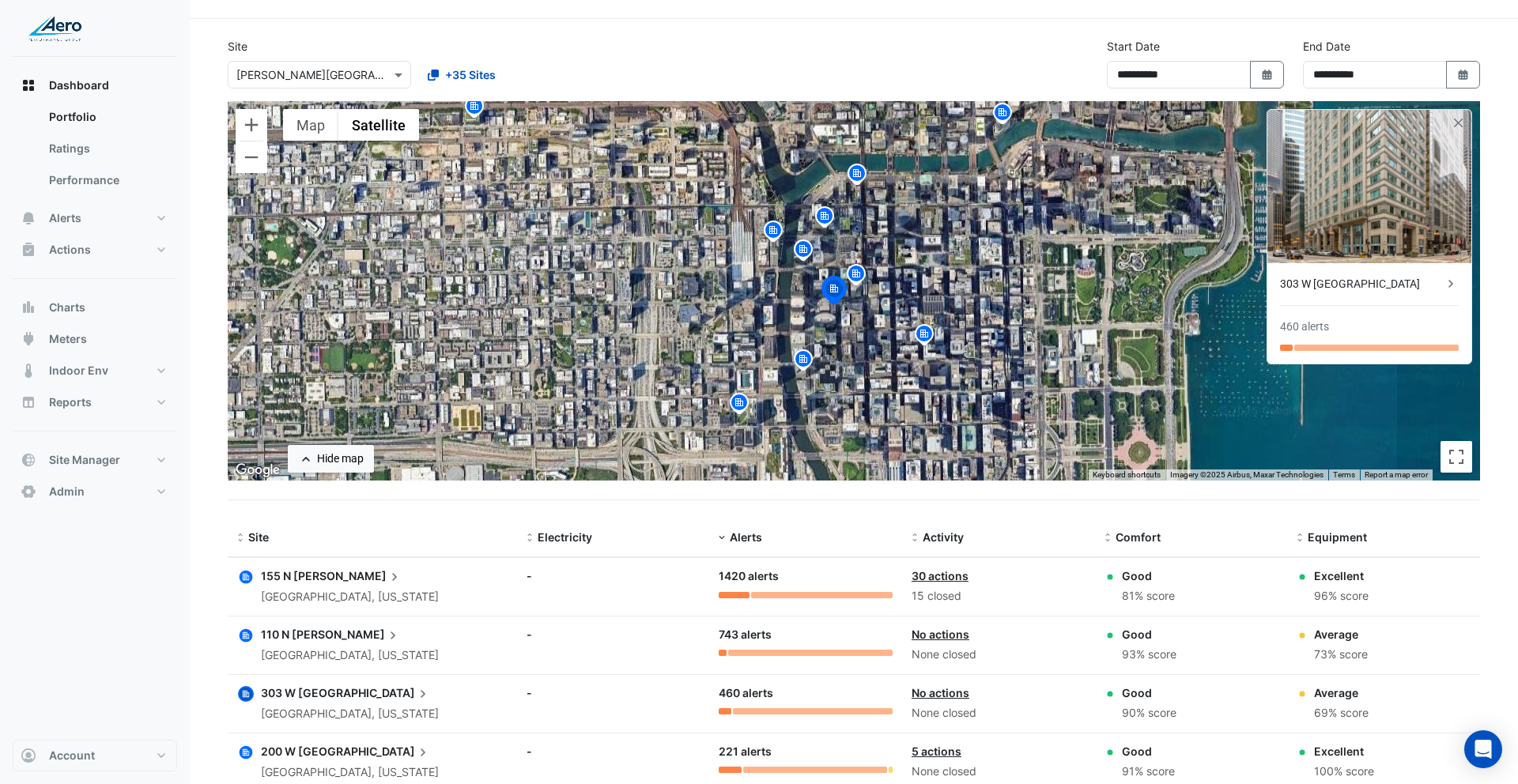
drag, startPoint x: 695, startPoint y: 232, endPoint x: 674, endPoint y: 254, distance: 30.4
click at [674, 254] on div "To activate drag with keyboard, press Alt + Enter. Once in keyboard drag state,…" at bounding box center [853, 291] width 1252 height 380
click at [861, 181] on img at bounding box center [857, 176] width 25 height 28
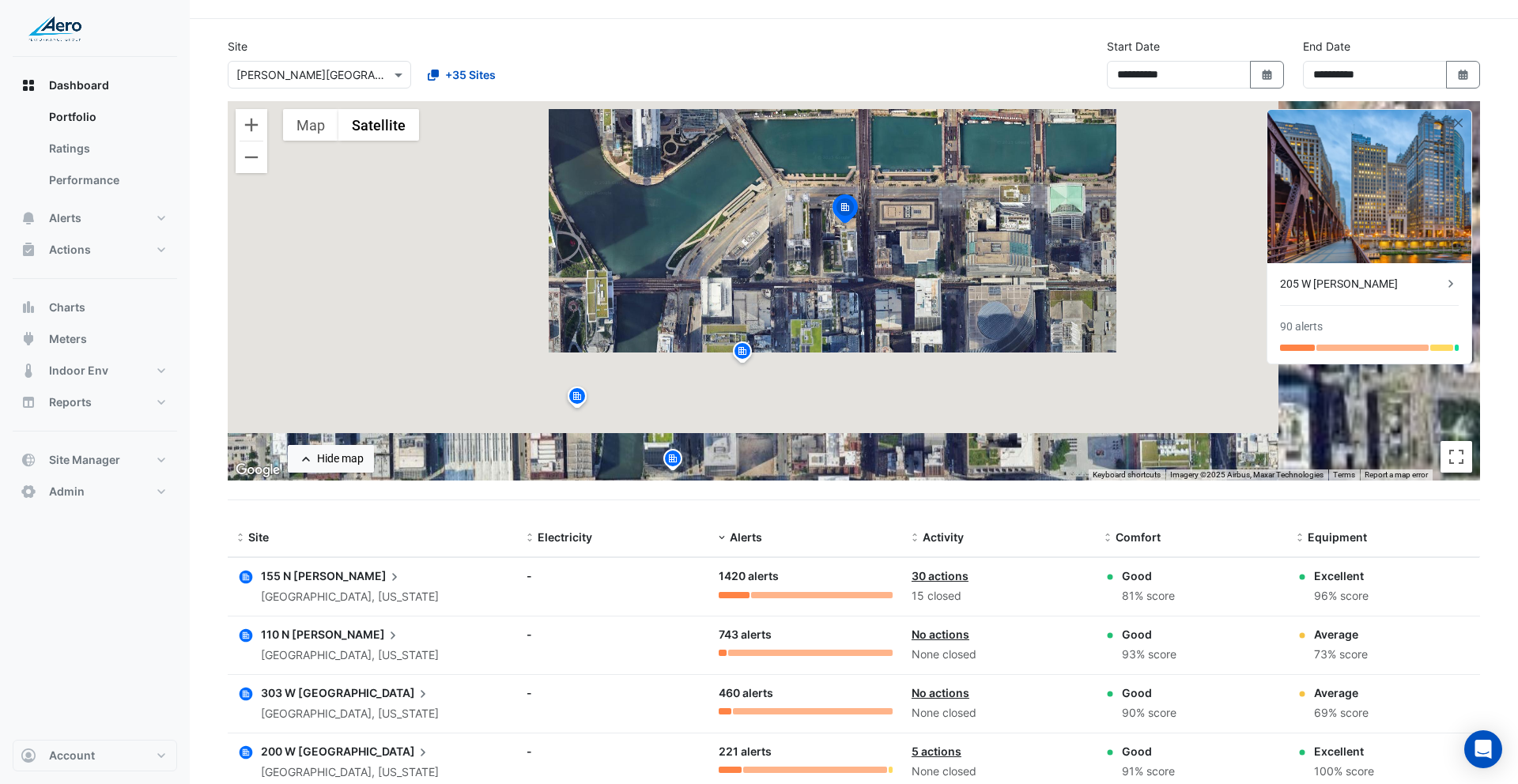
drag, startPoint x: 959, startPoint y: 203, endPoint x: 947, endPoint y: 212, distance: 15.0
click at [947, 212] on div "To activate drag with keyboard, press Alt + Enter. Once in keyboard drag state,…" at bounding box center [853, 291] width 1252 height 380
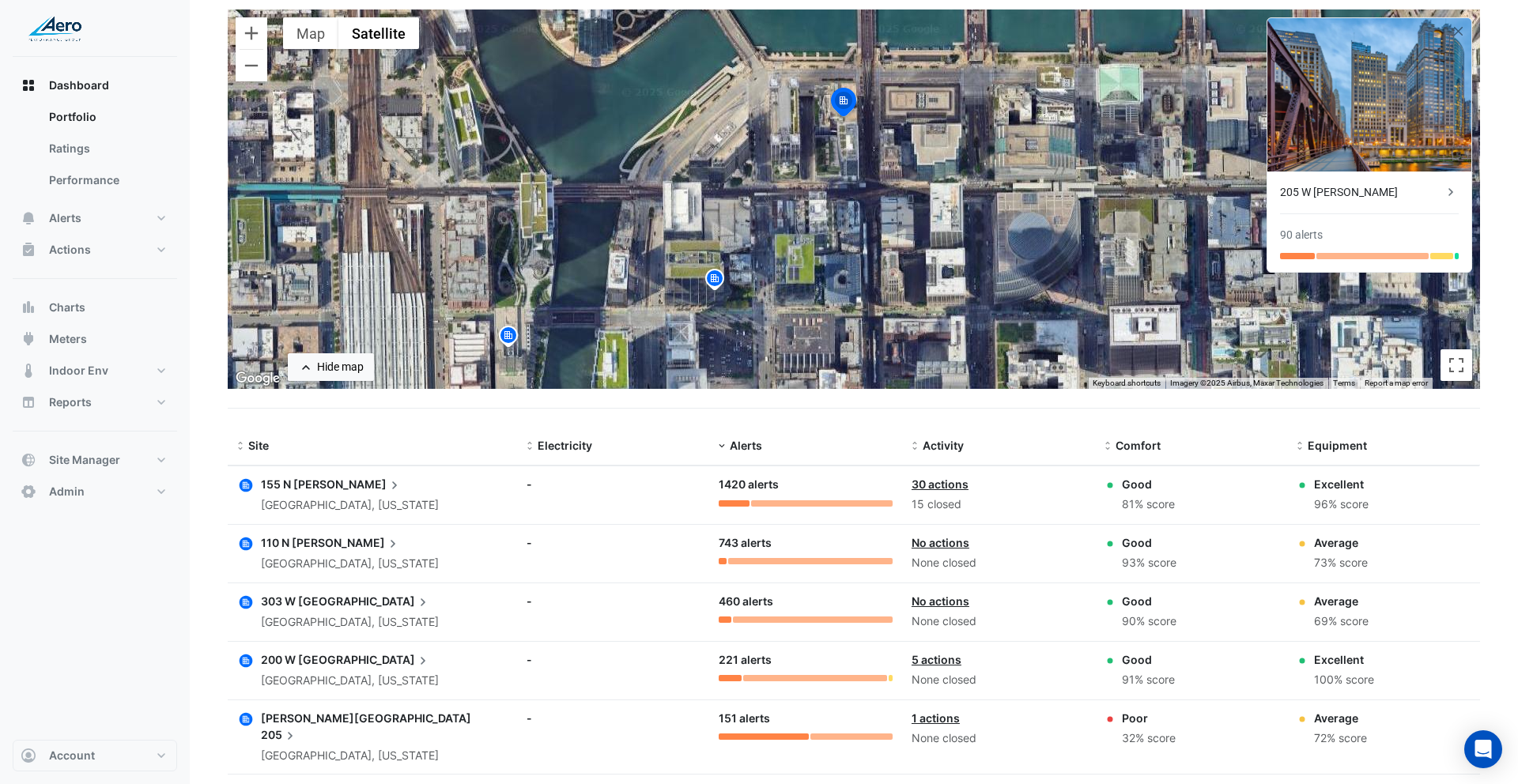
scroll to position [182, 0]
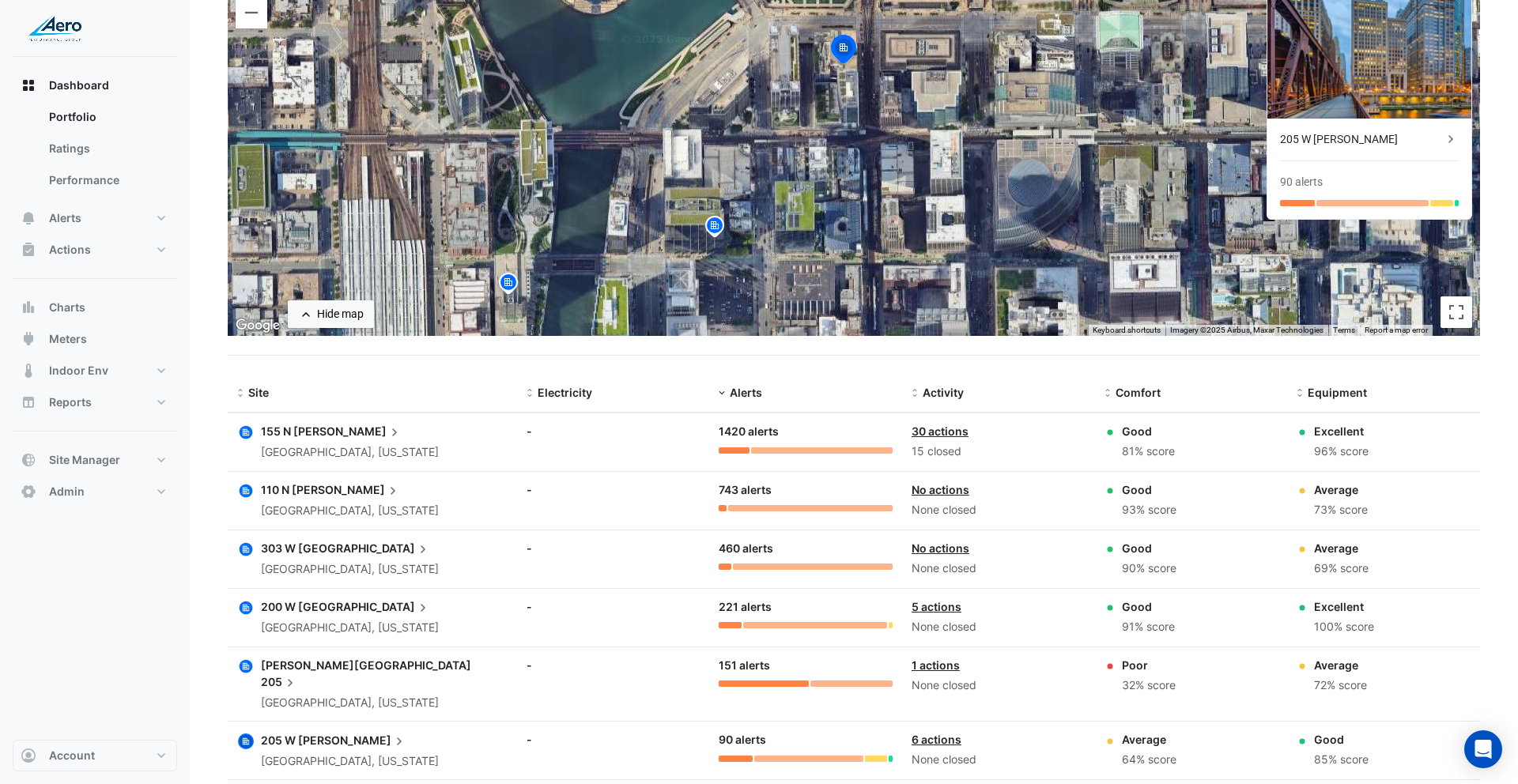
click at [252, 667] on circle "button" at bounding box center [246, 666] width 16 height 16
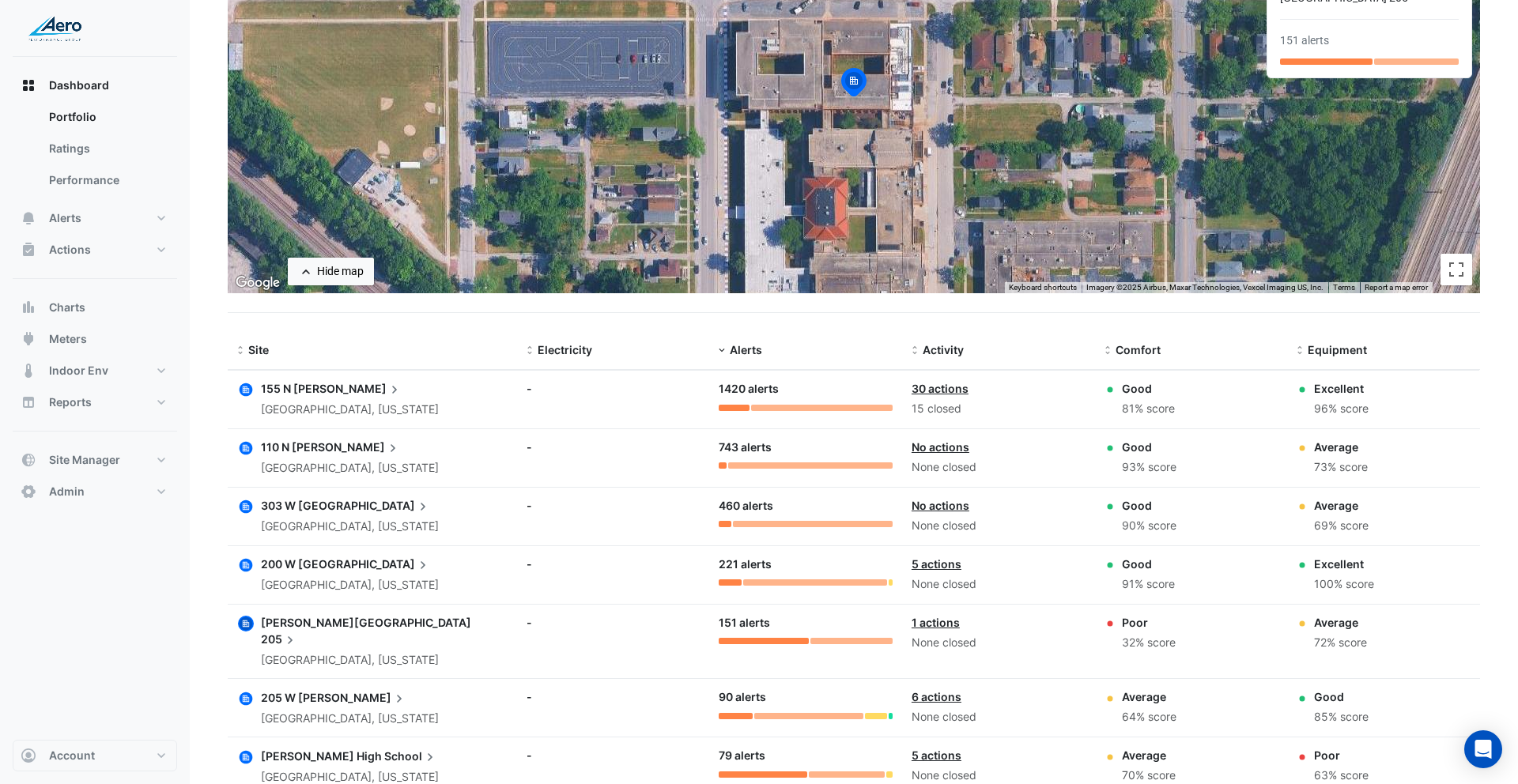
scroll to position [230, 0]
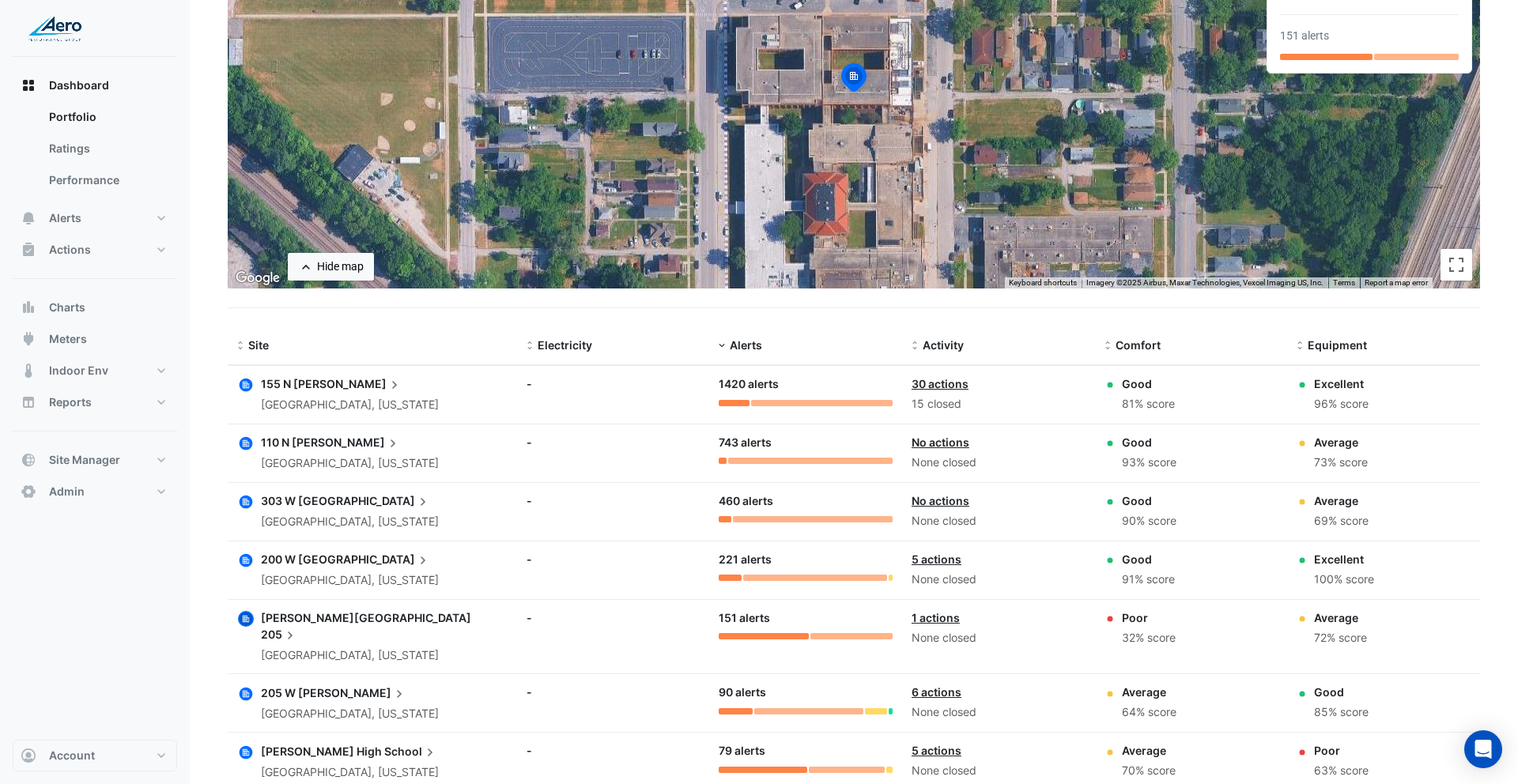
click at [251, 692] on icon "button" at bounding box center [246, 693] width 13 height 13
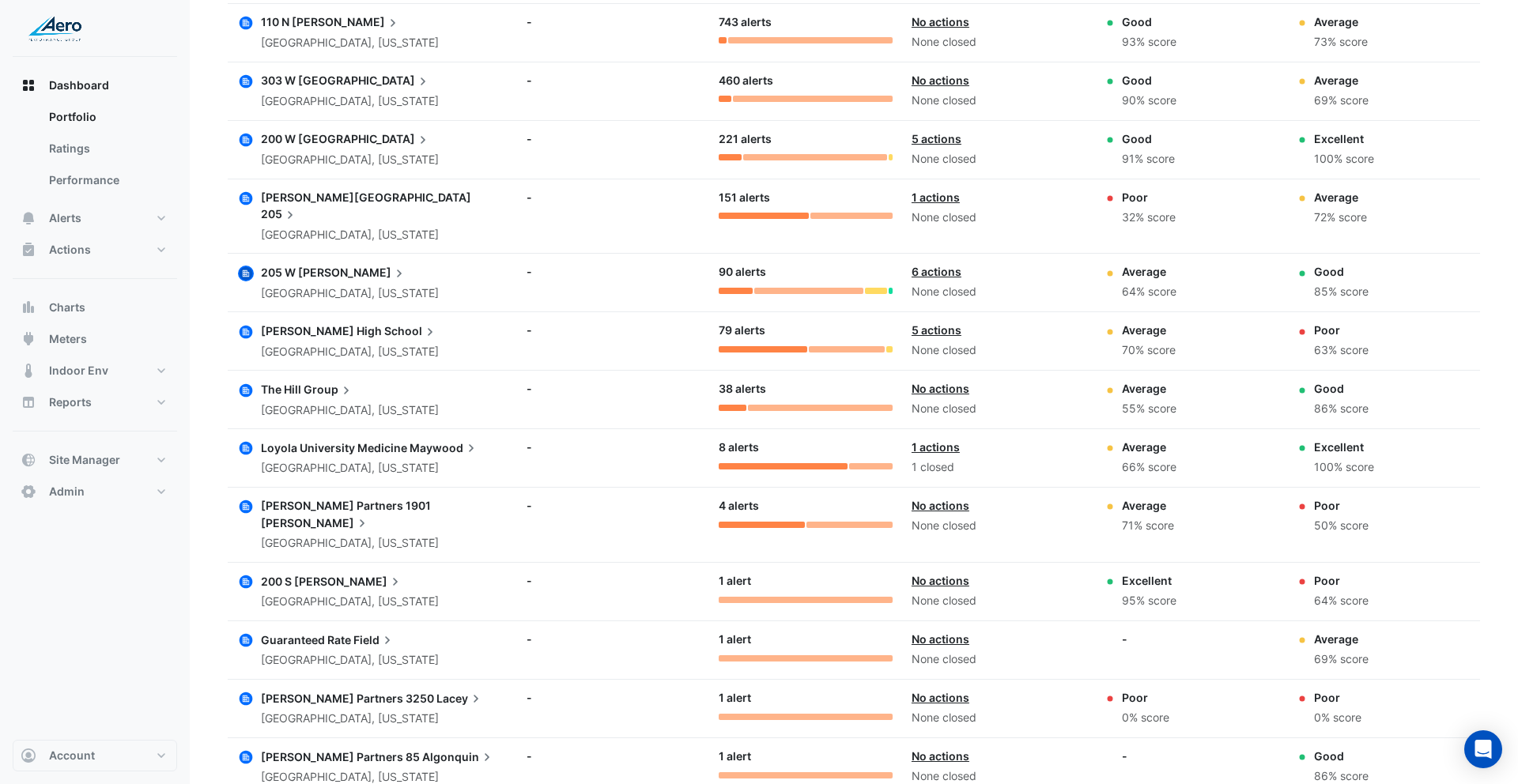
scroll to position [817, 0]
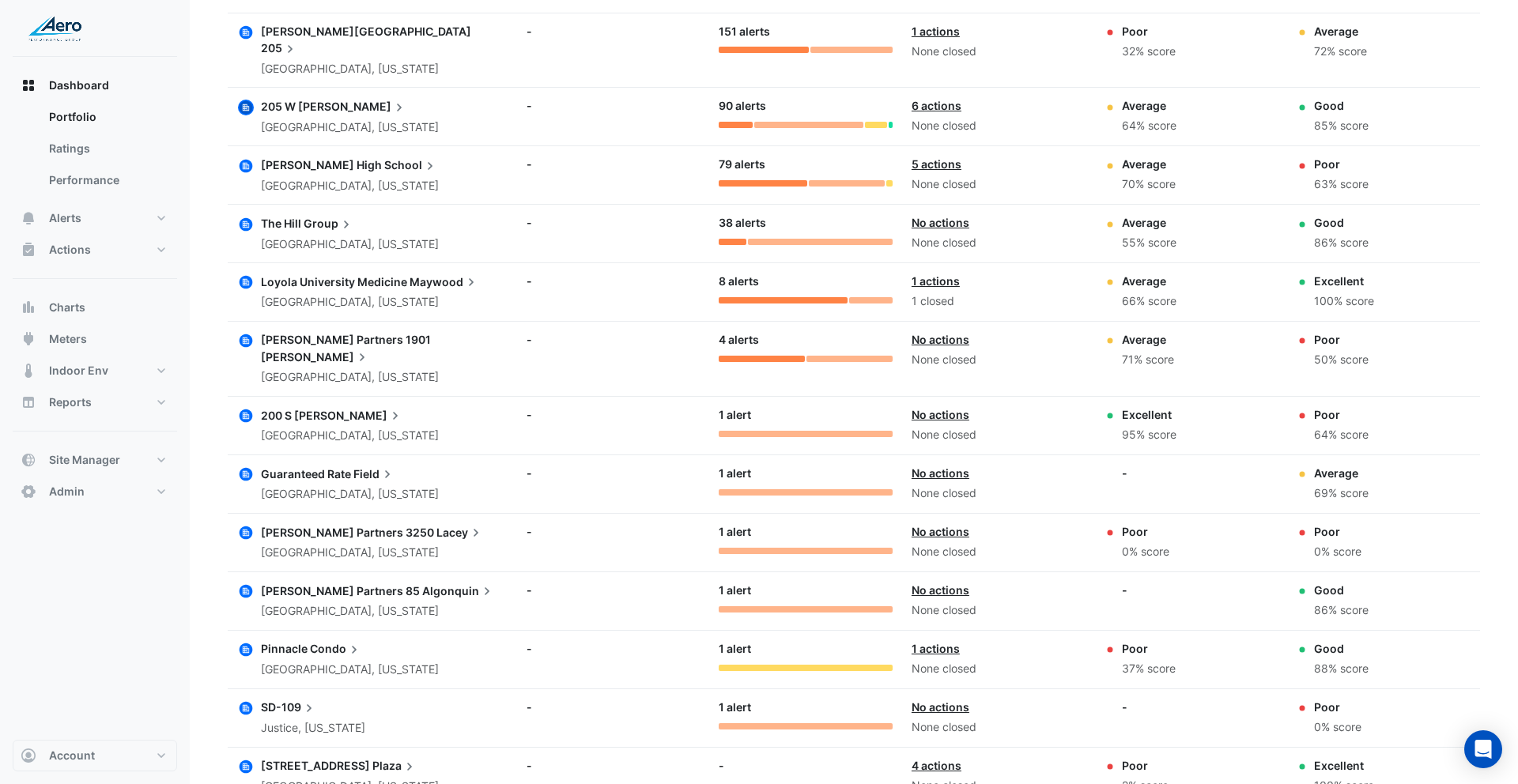
click at [253, 466] on icon "button" at bounding box center [246, 474] width 16 height 16
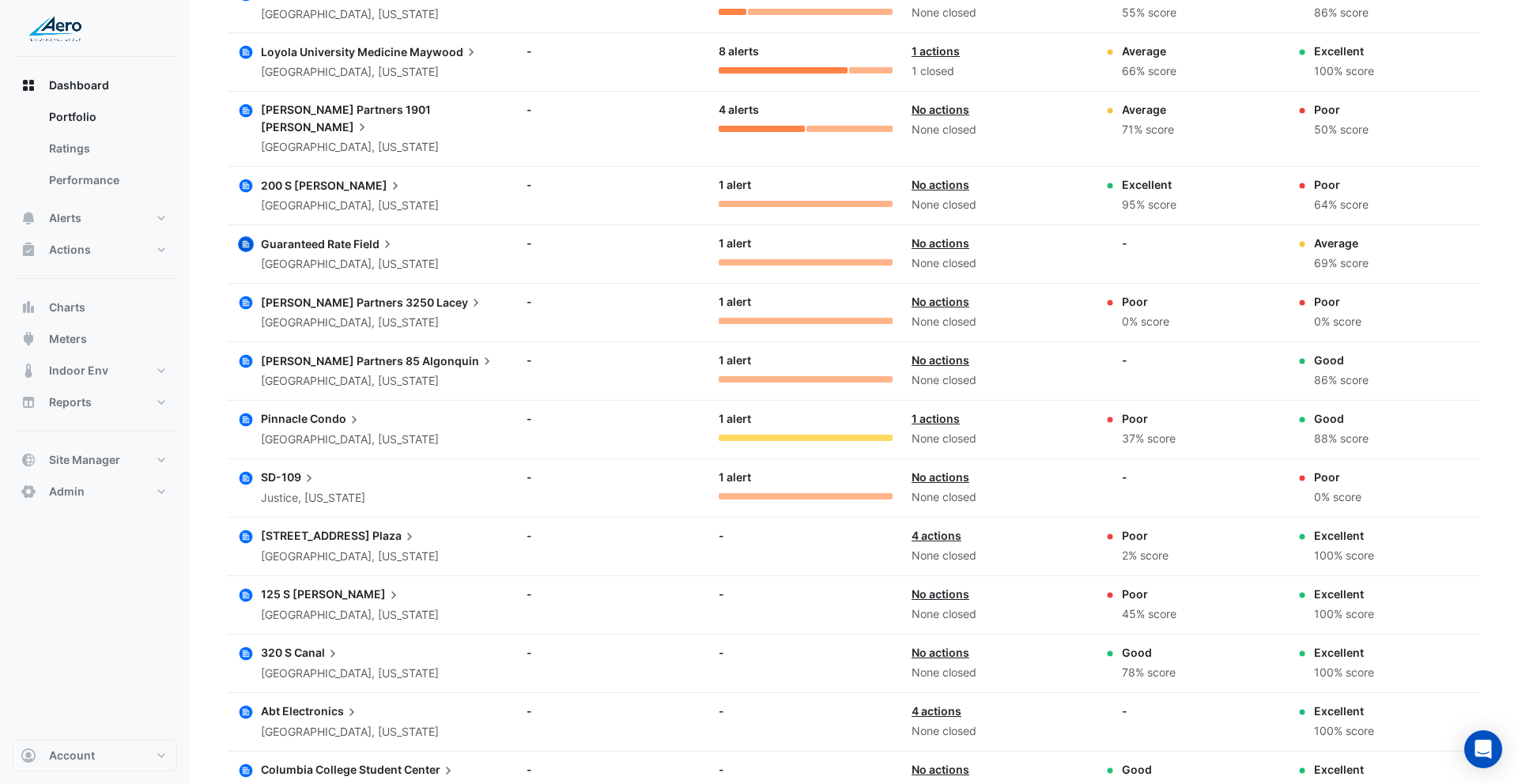
scroll to position [1097, 0]
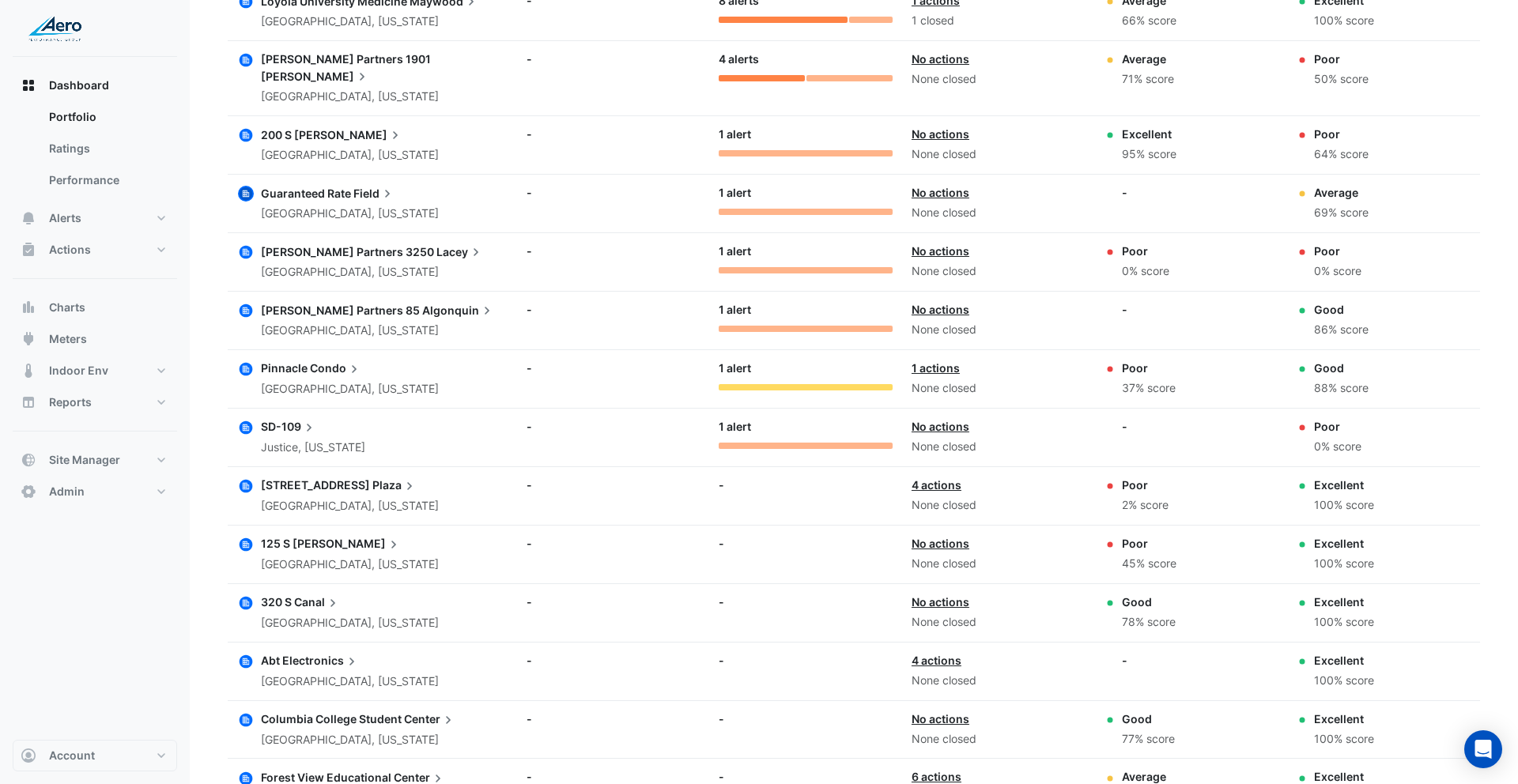
click at [247, 244] on circle "button" at bounding box center [246, 252] width 16 height 16
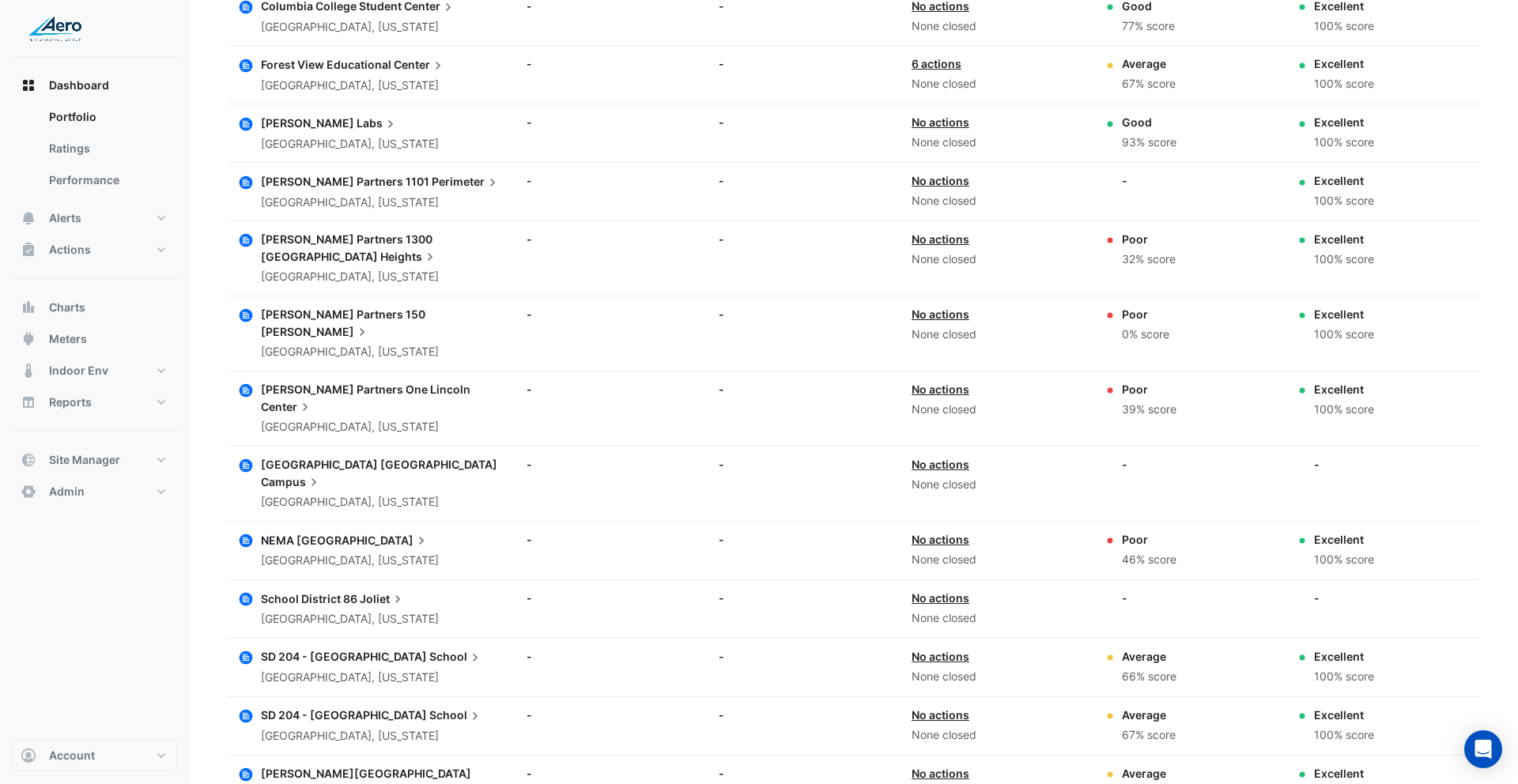
scroll to position [1976, 0]
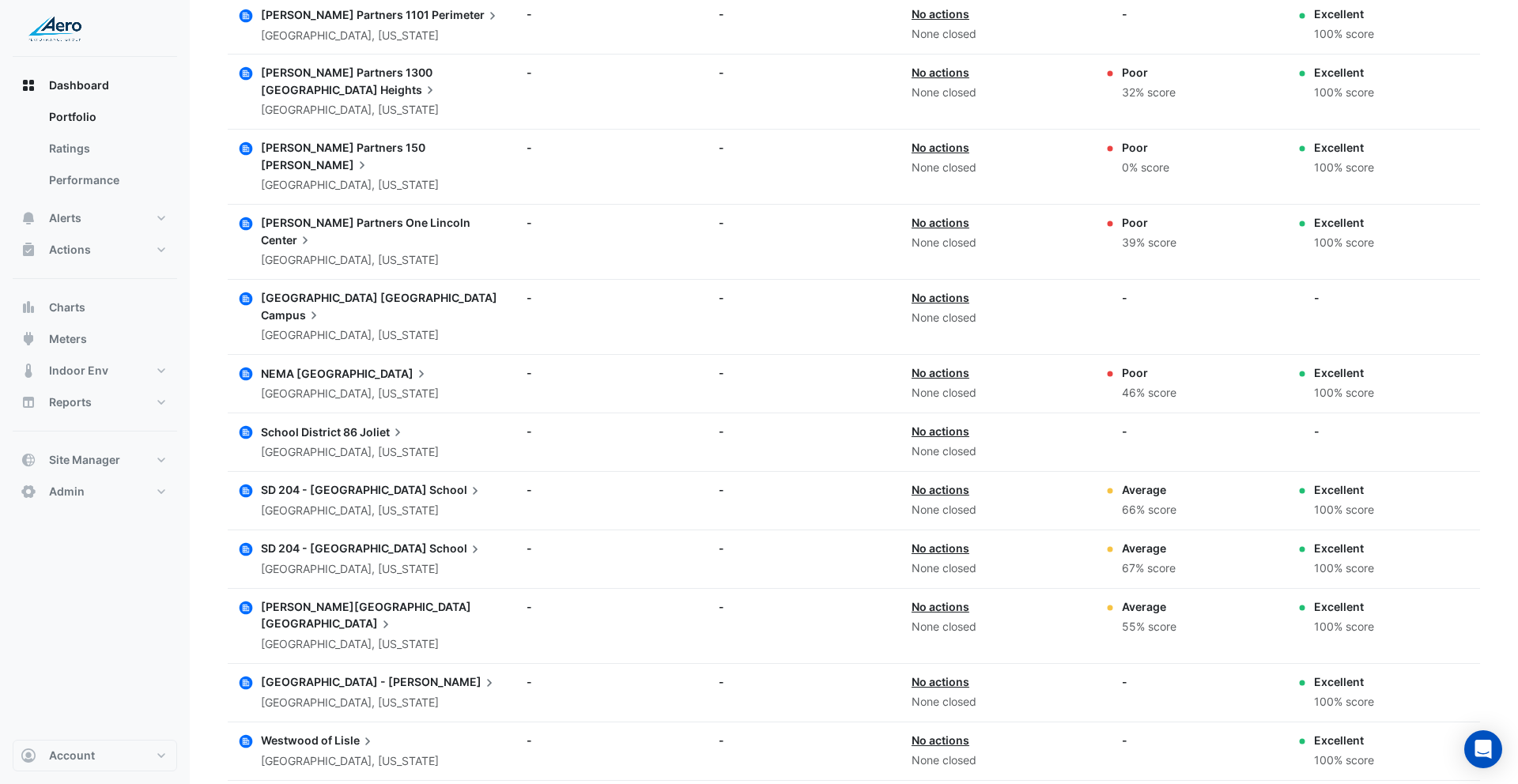
click at [247, 605] on icon "button" at bounding box center [246, 608] width 6 height 6
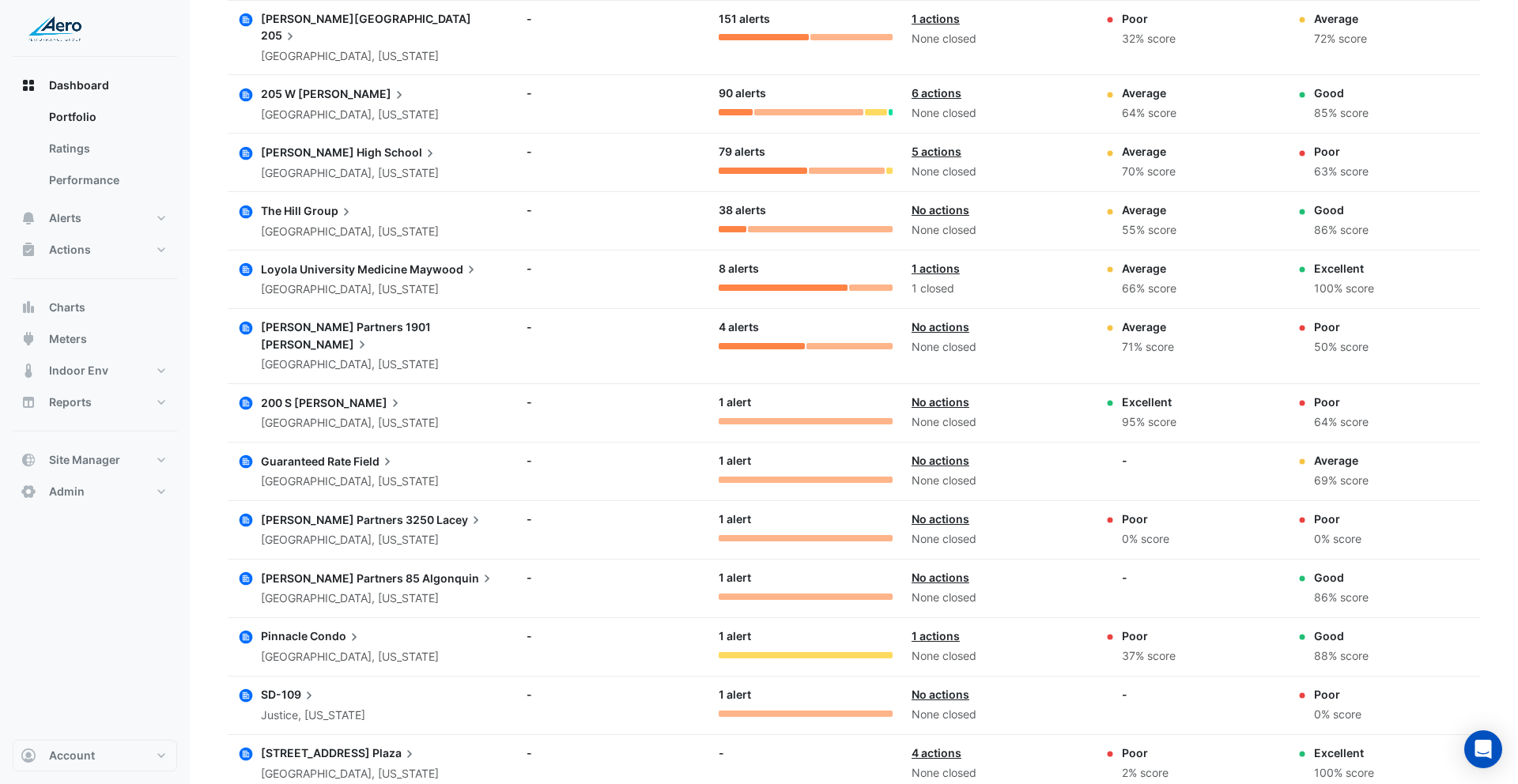
scroll to position [0, 0]
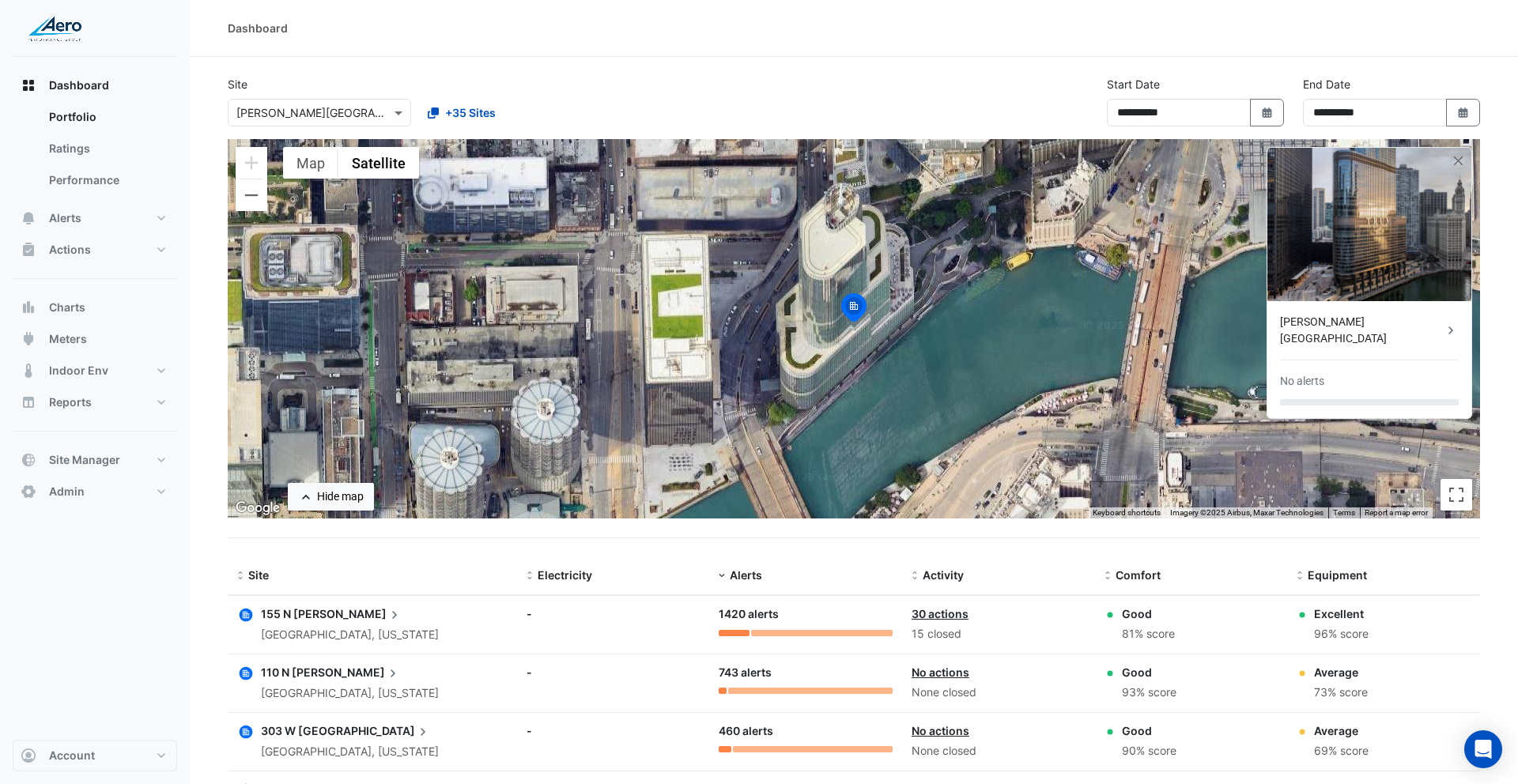
click at [242, 677] on icon "button" at bounding box center [246, 673] width 13 height 13
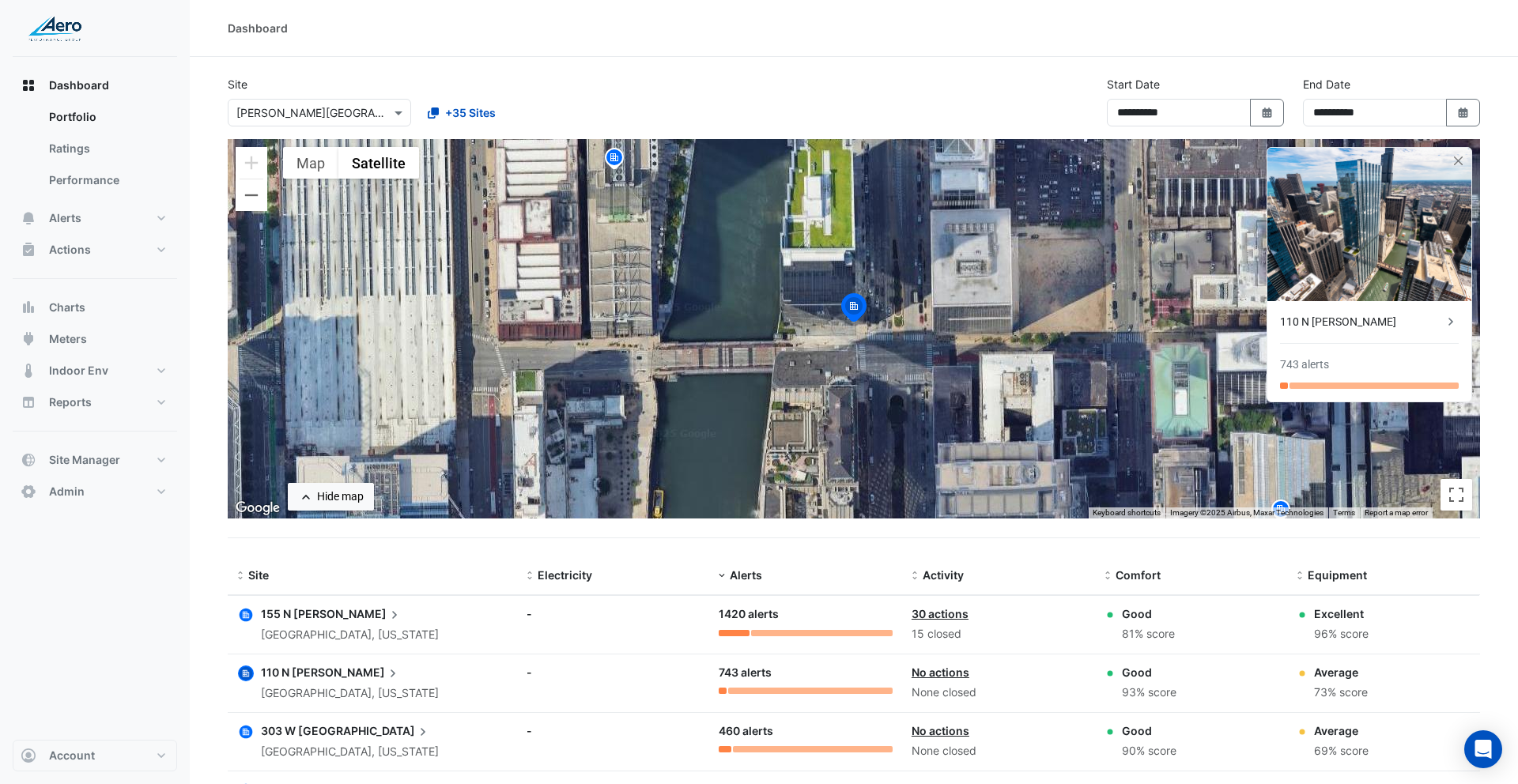
click at [1328, 327] on div "110 N [PERSON_NAME]" at bounding box center [1361, 322] width 163 height 17
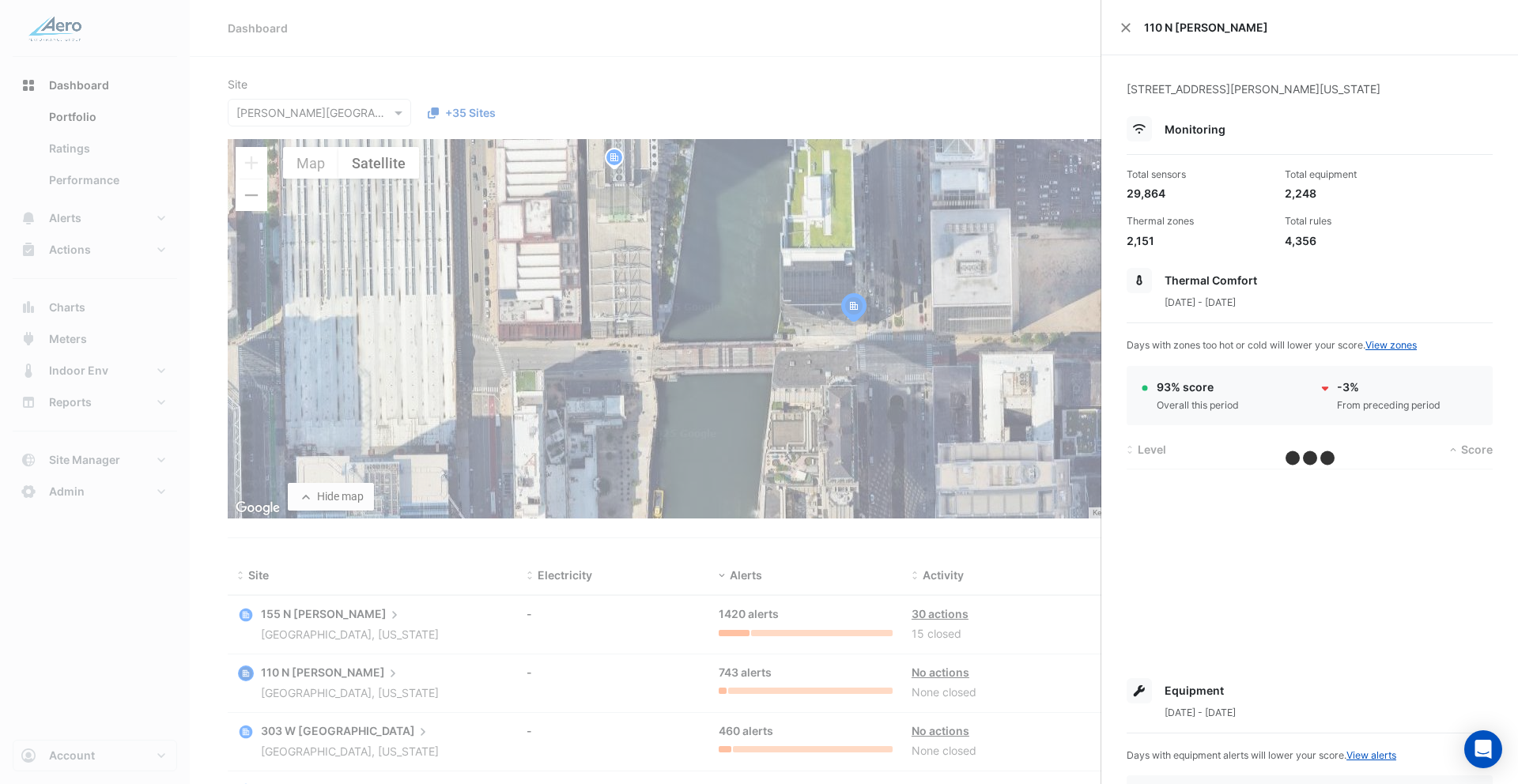
scroll to position [492, 0]
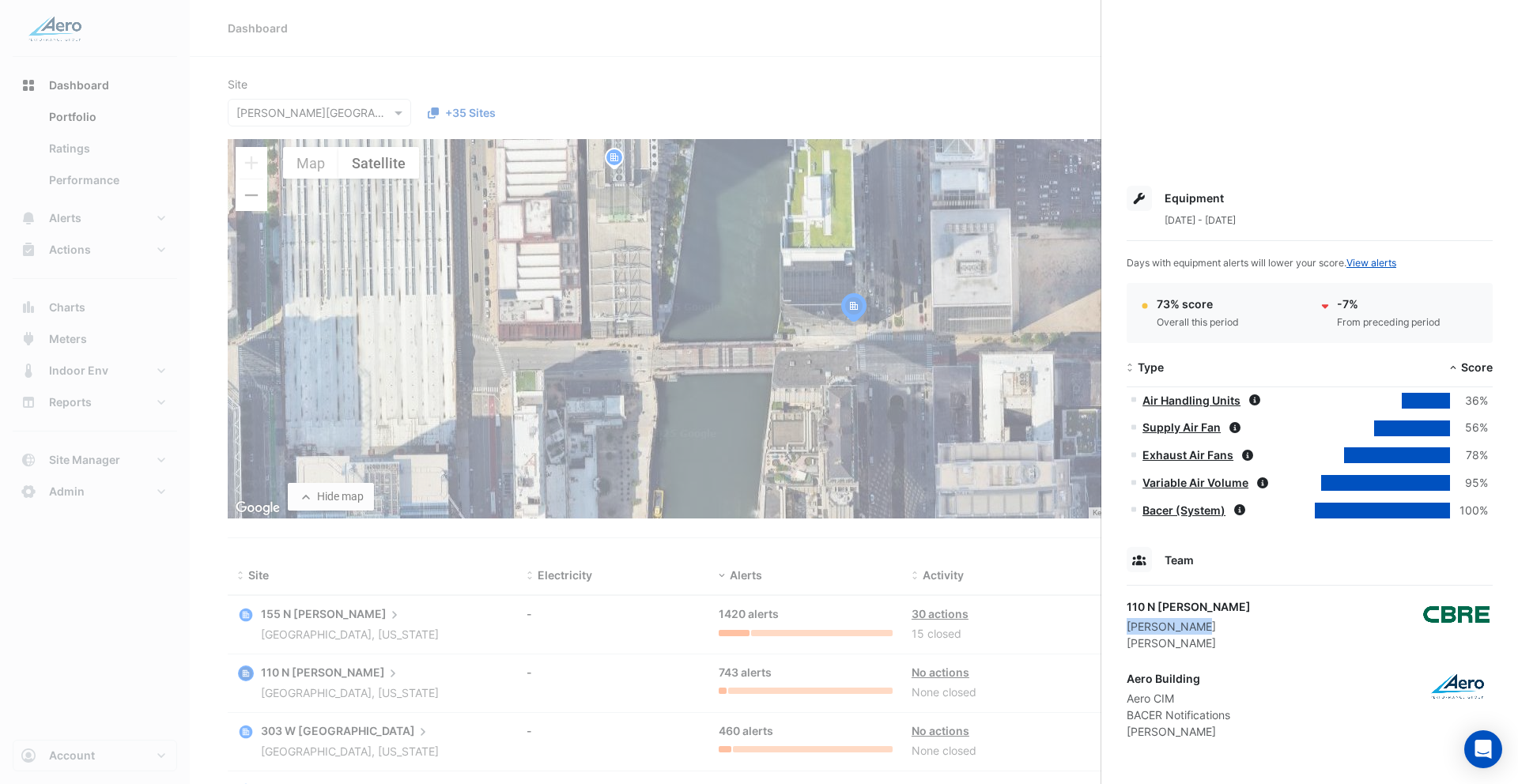
drag, startPoint x: 1132, startPoint y: 625, endPoint x: 1216, endPoint y: 627, distance: 84.0
click at [1216, 627] on div "110 N [PERSON_NAME] [PERSON_NAME] [PERSON_NAME]" at bounding box center [1310, 625] width 366 height 53
click at [1209, 628] on div "110 N [PERSON_NAME] [PERSON_NAME] [PERSON_NAME]" at bounding box center [1310, 625] width 366 height 53
click at [1001, 91] on ngb-offcanvas-backdrop at bounding box center [759, 392] width 1518 height 784
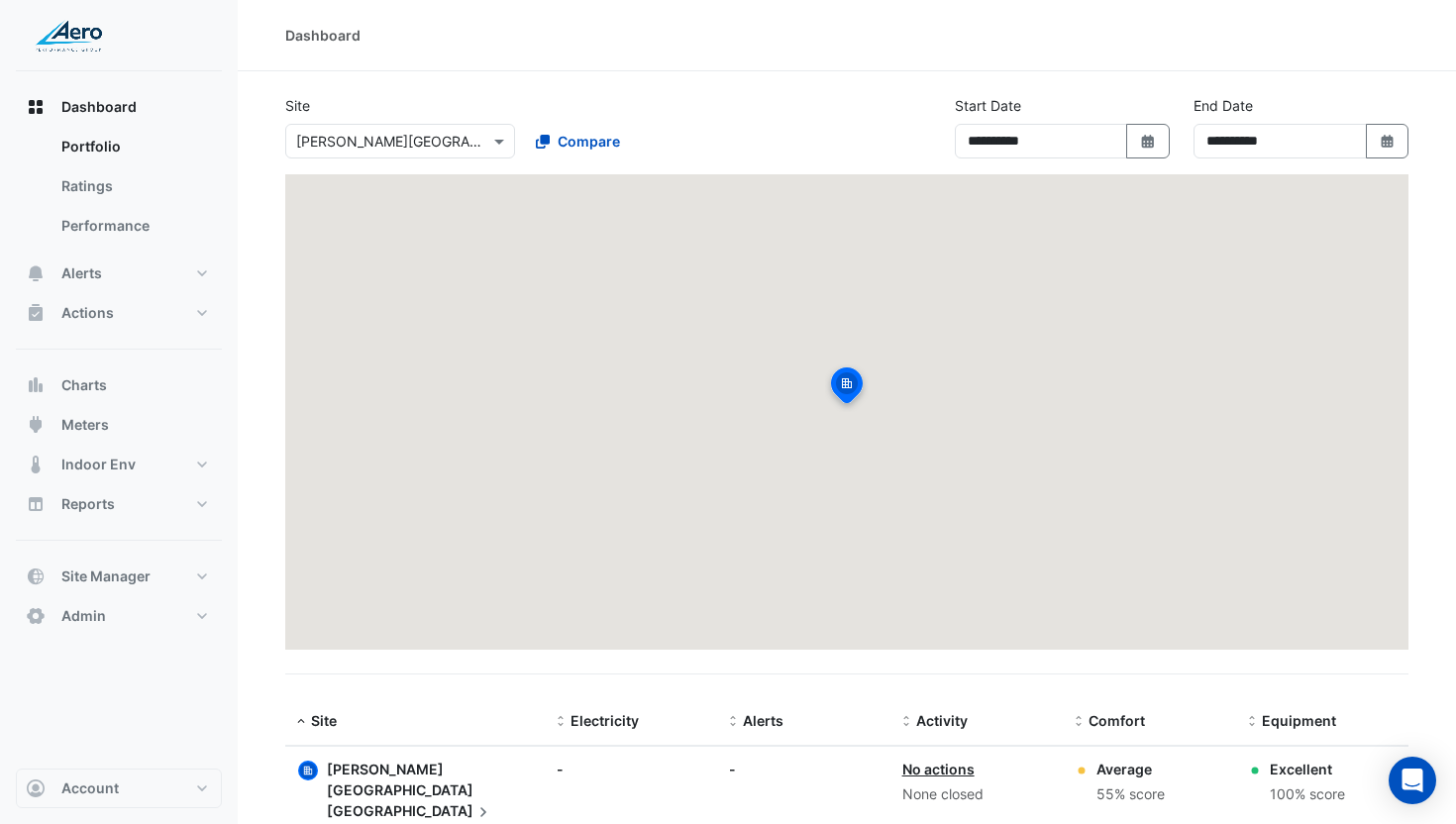
select select "***"
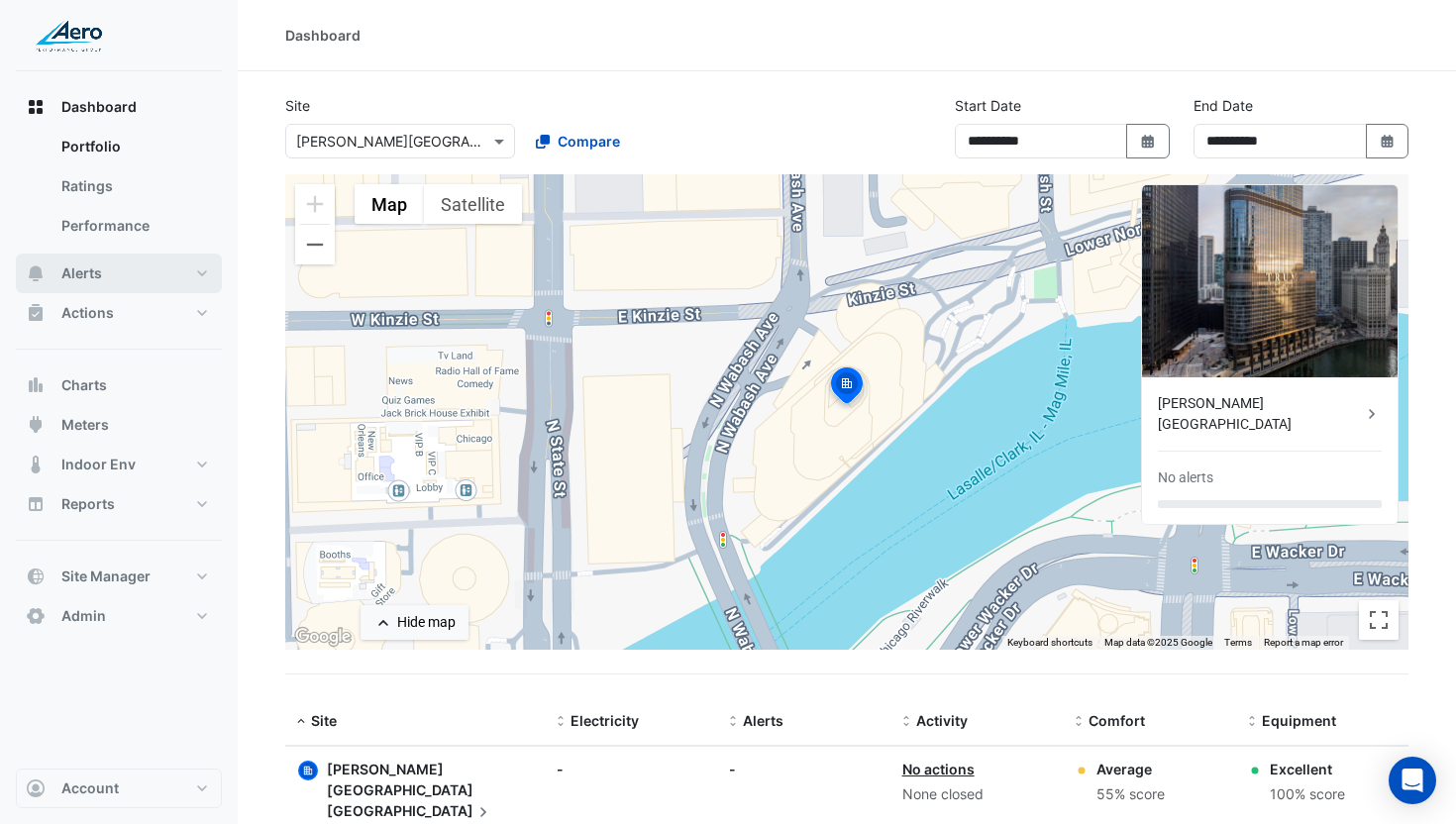
click at [109, 265] on button "Alerts" at bounding box center [118, 273] width 206 height 40
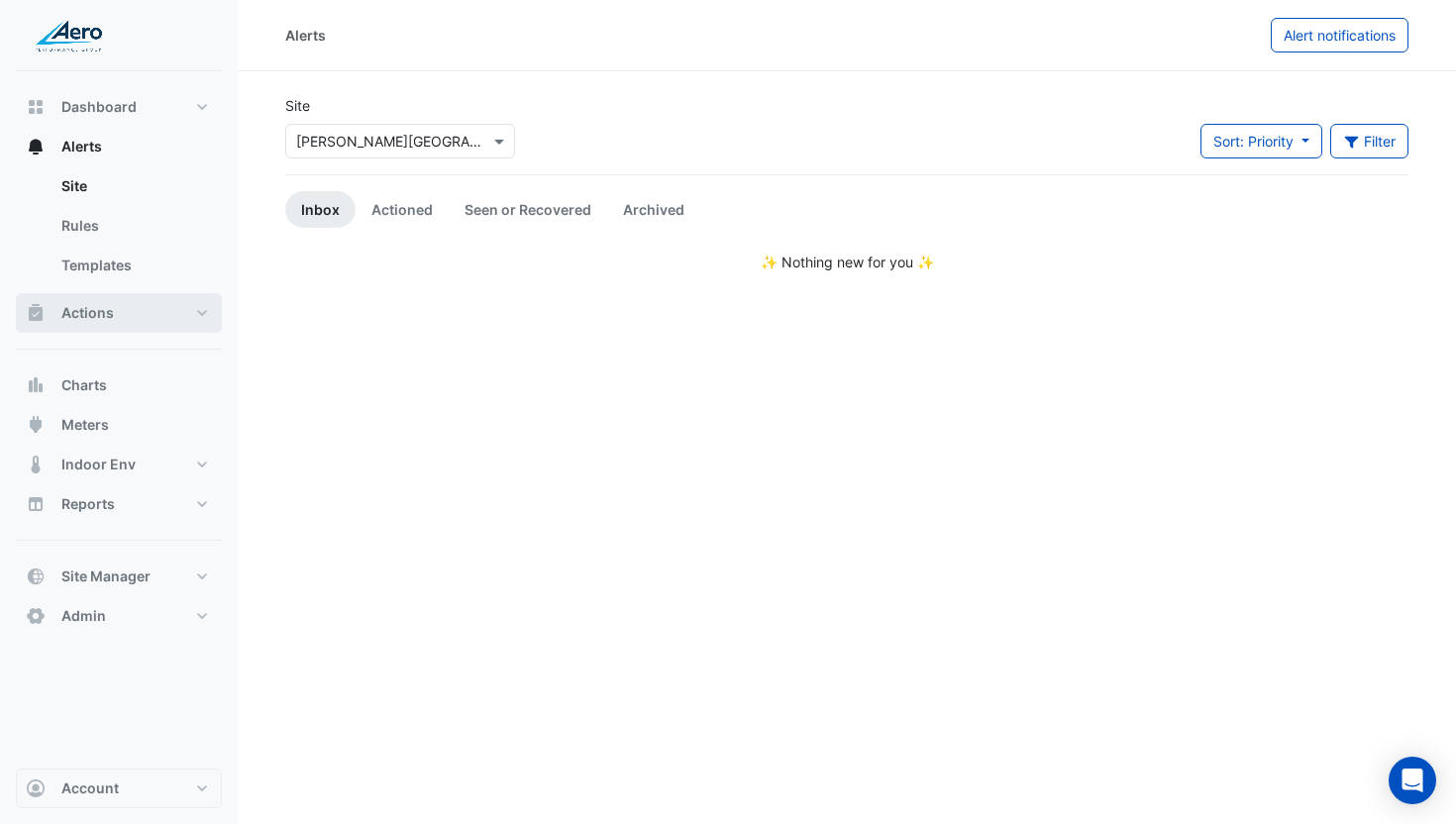
click at [126, 310] on button "Actions" at bounding box center [118, 313] width 206 height 40
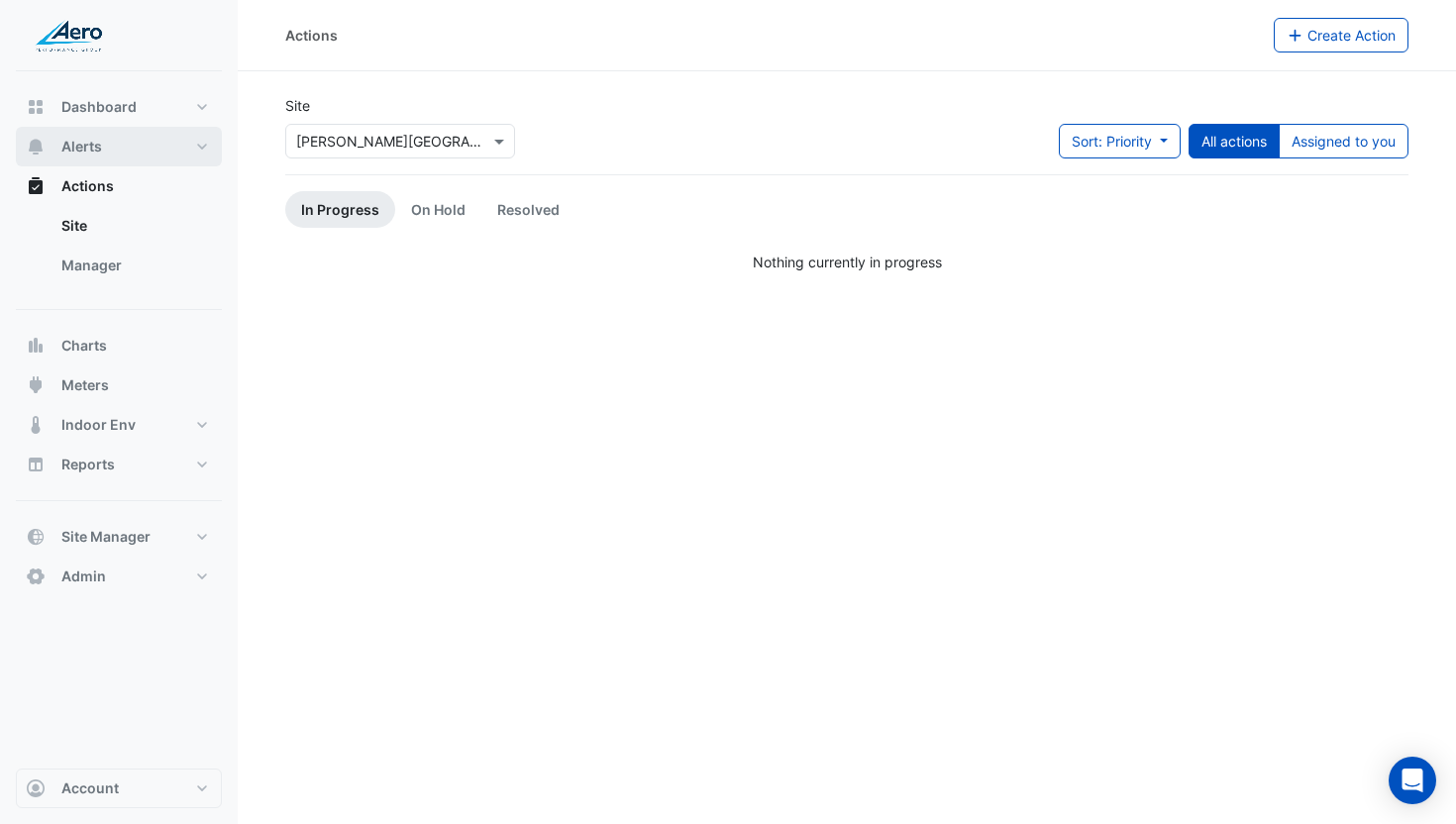
click at [114, 155] on button "Alerts" at bounding box center [118, 147] width 206 height 40
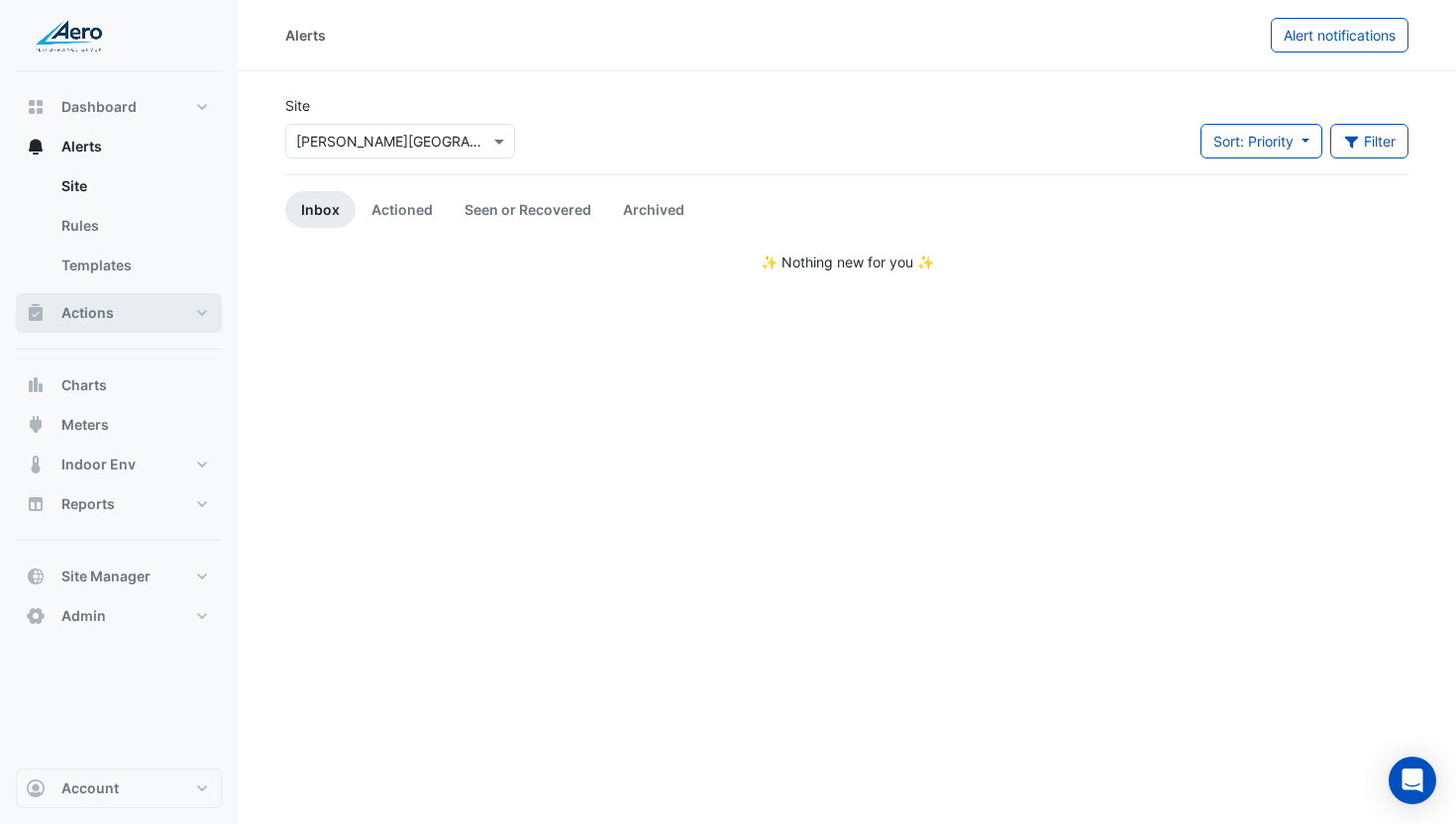
click at [134, 314] on button "Actions" at bounding box center [118, 313] width 206 height 40
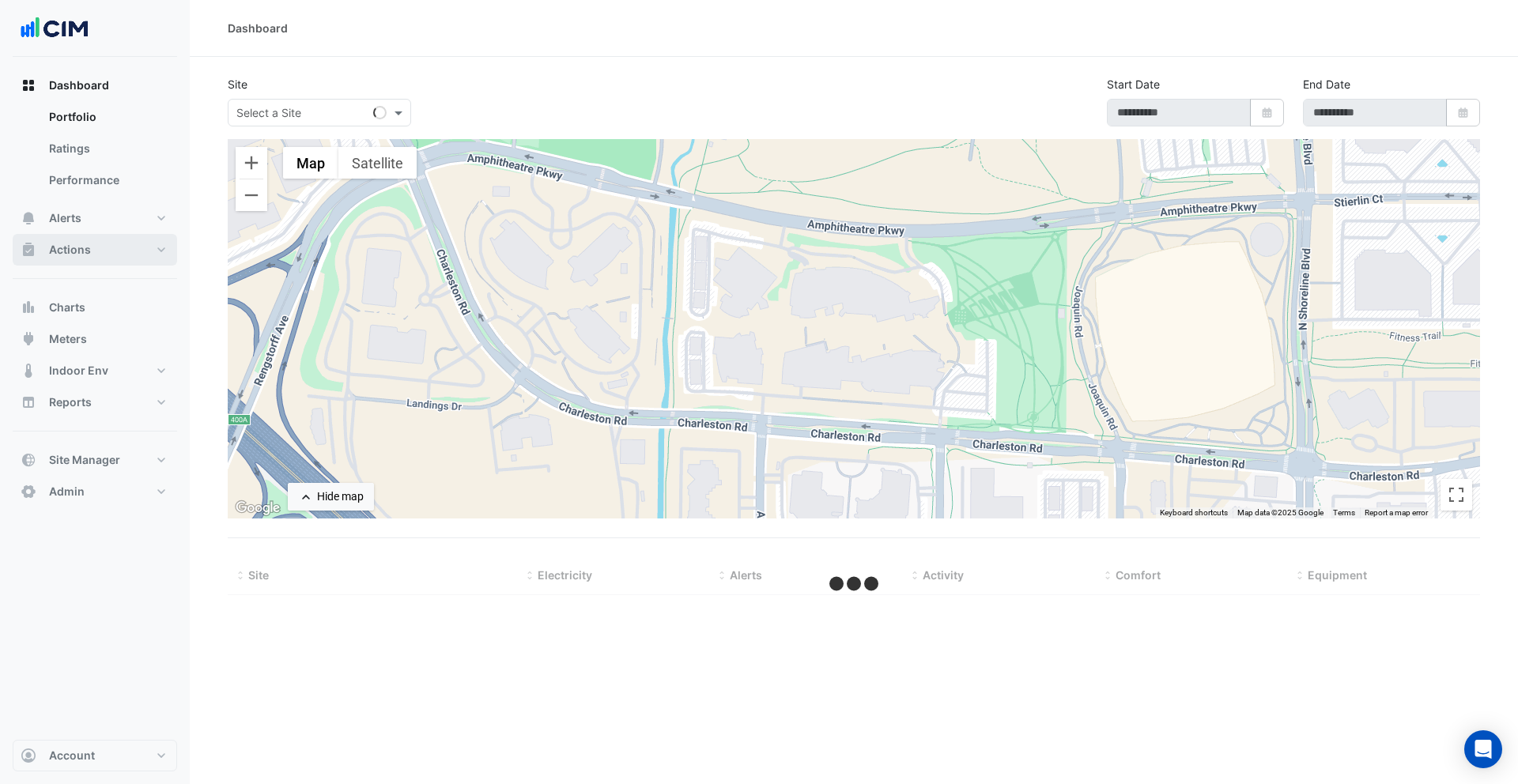
click at [105, 254] on button "Actions" at bounding box center [94, 250] width 164 height 32
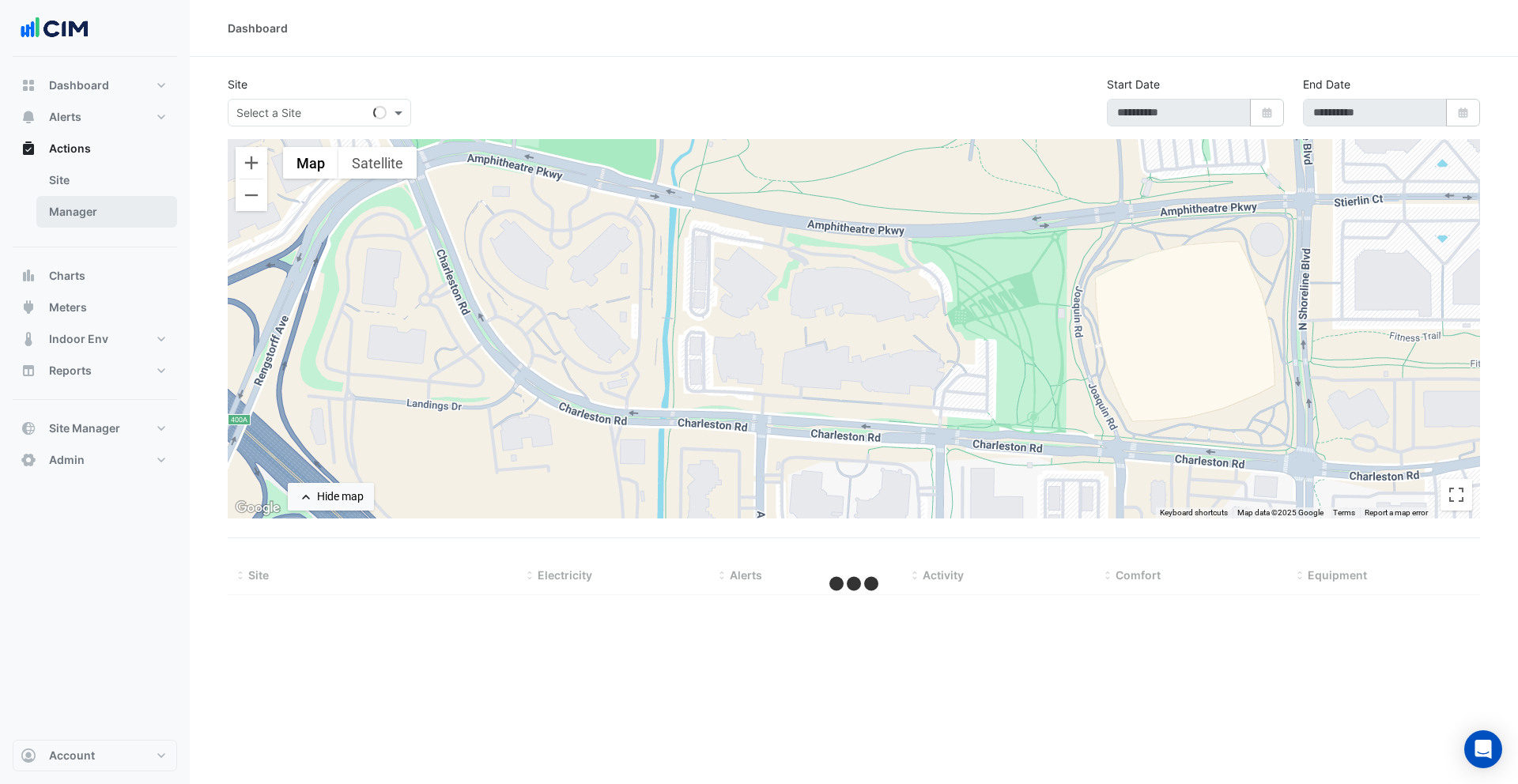
click at [107, 214] on link "Manager" at bounding box center [106, 212] width 140 height 32
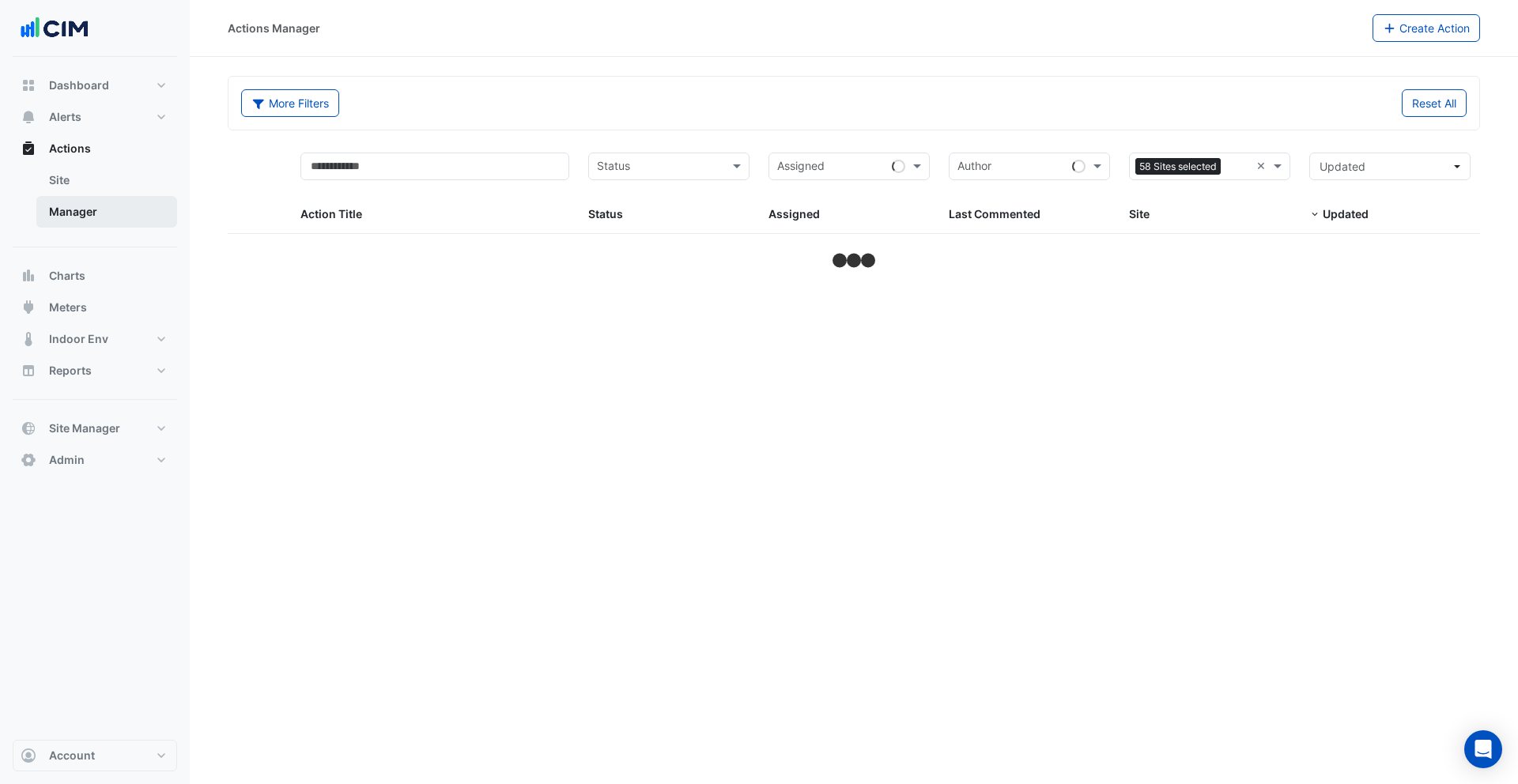
select select "***"
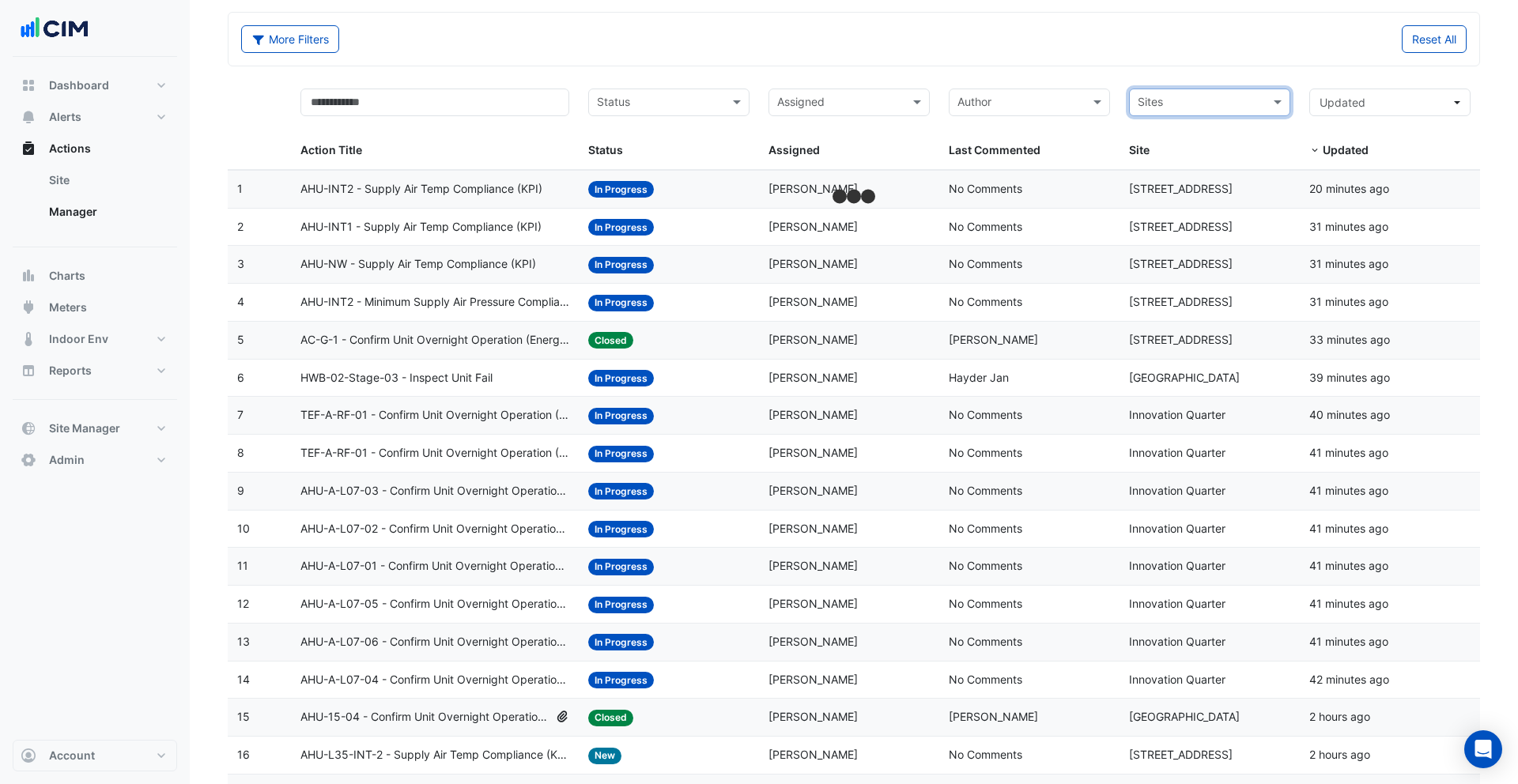
scroll to position [71, 0]
